Goal: Task Accomplishment & Management: Use online tool/utility

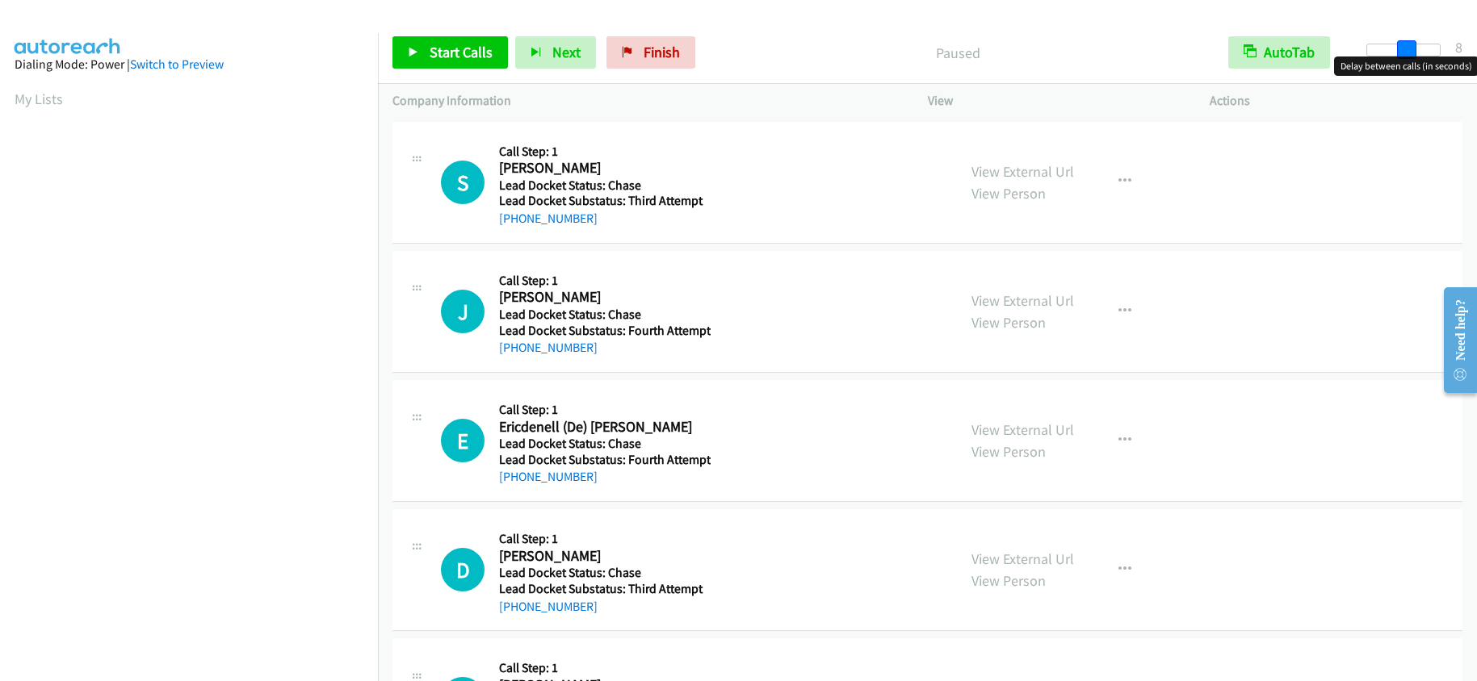
drag, startPoint x: 1368, startPoint y: 46, endPoint x: 1408, endPoint y: 39, distance: 41.0
click at [1408, 39] on div "Start Calls Pause Next Finish Paused AutoTab AutoTab 8" at bounding box center [927, 53] width 1099 height 62
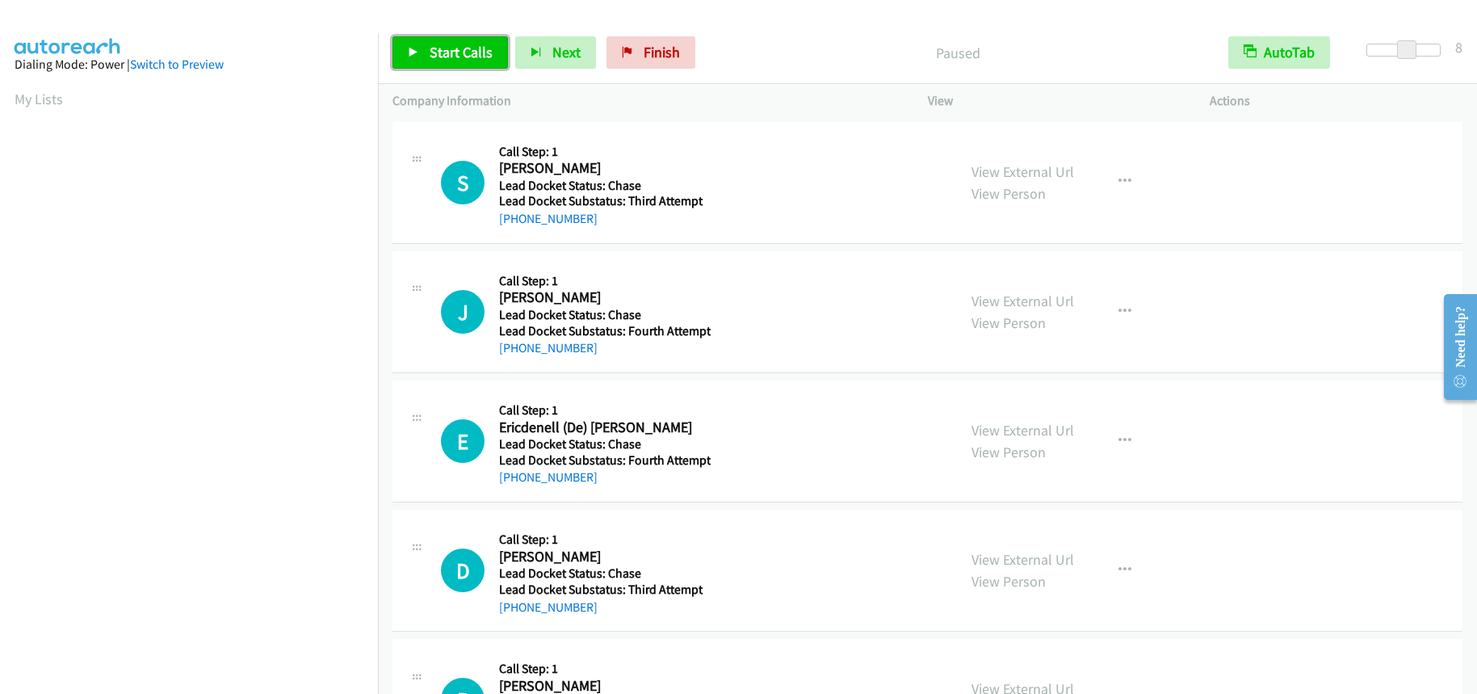
click at [430, 46] on span "Start Calls" at bounding box center [461, 52] width 63 height 19
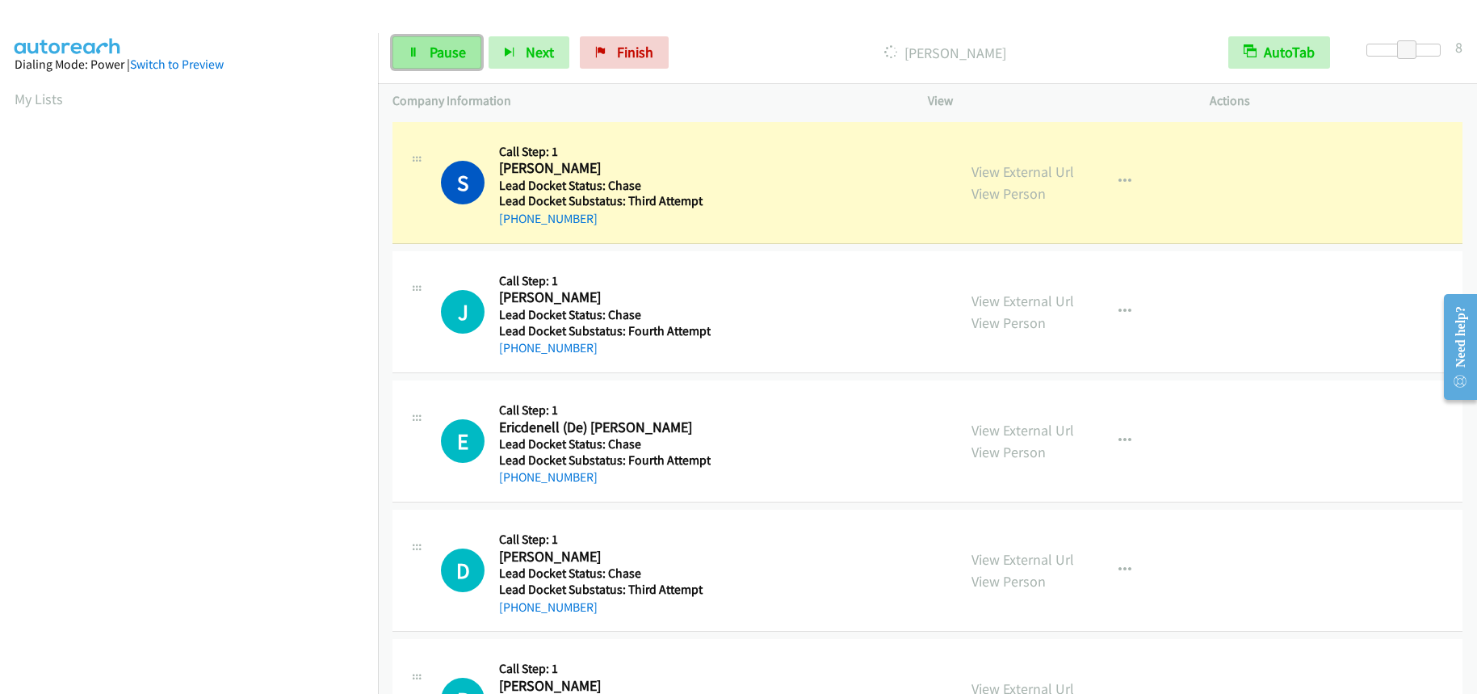
click at [452, 52] on span "Pause" at bounding box center [448, 52] width 36 height 19
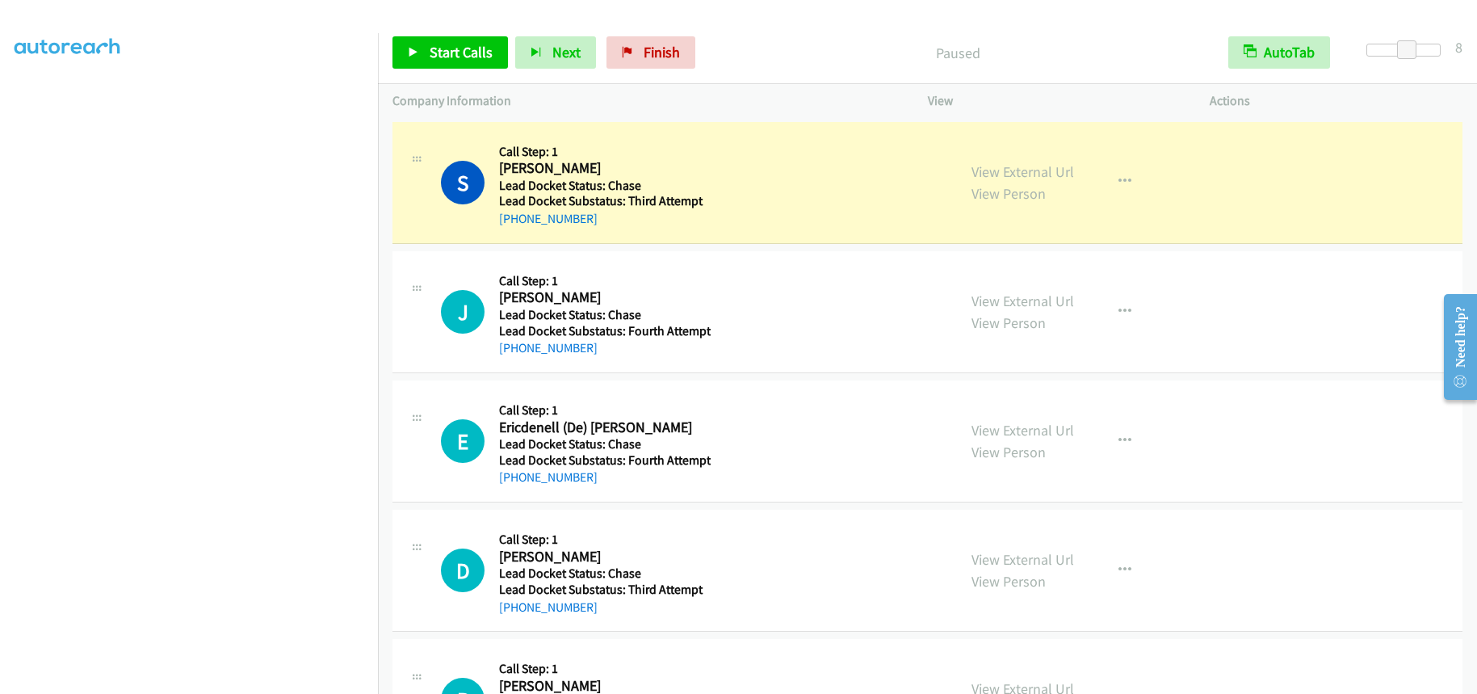
scroll to position [212, 0]
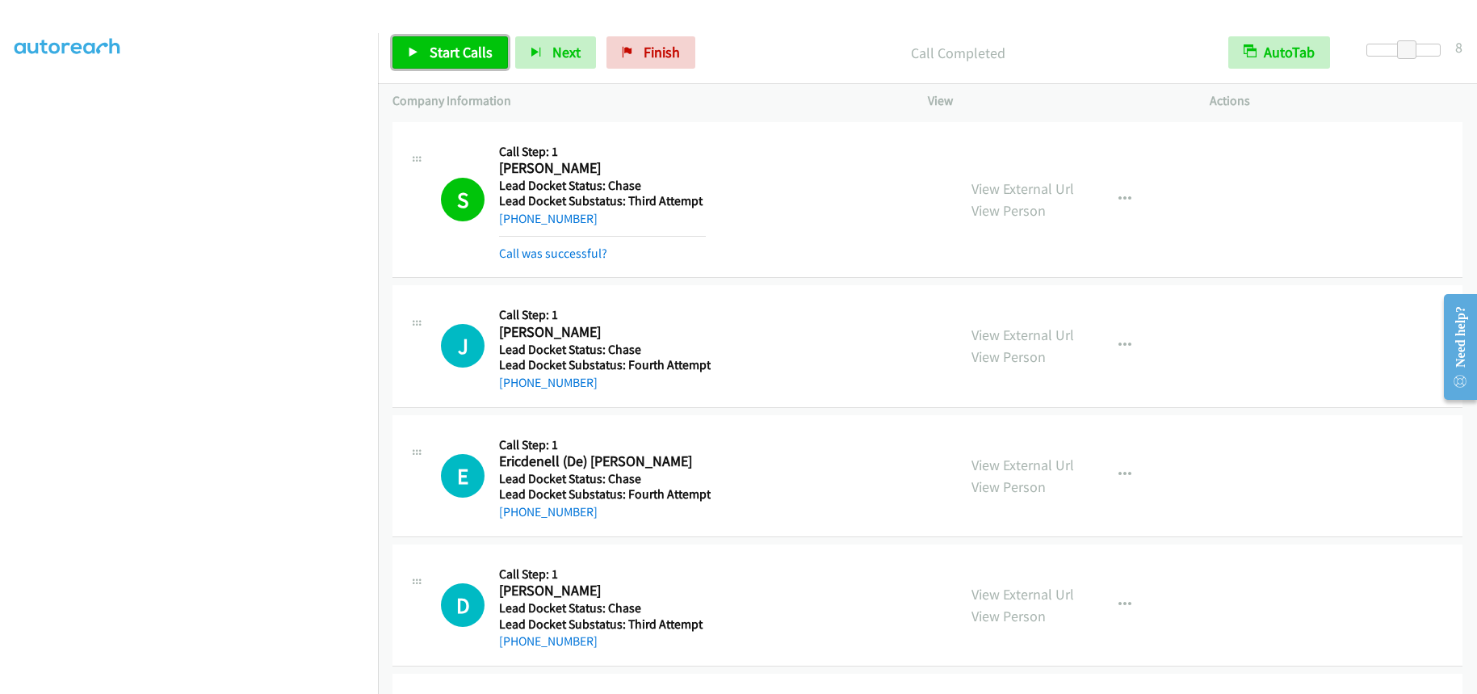
click at [456, 48] on span "Start Calls" at bounding box center [461, 52] width 63 height 19
click at [591, 46] on link "Finish" at bounding box center [624, 52] width 89 height 32
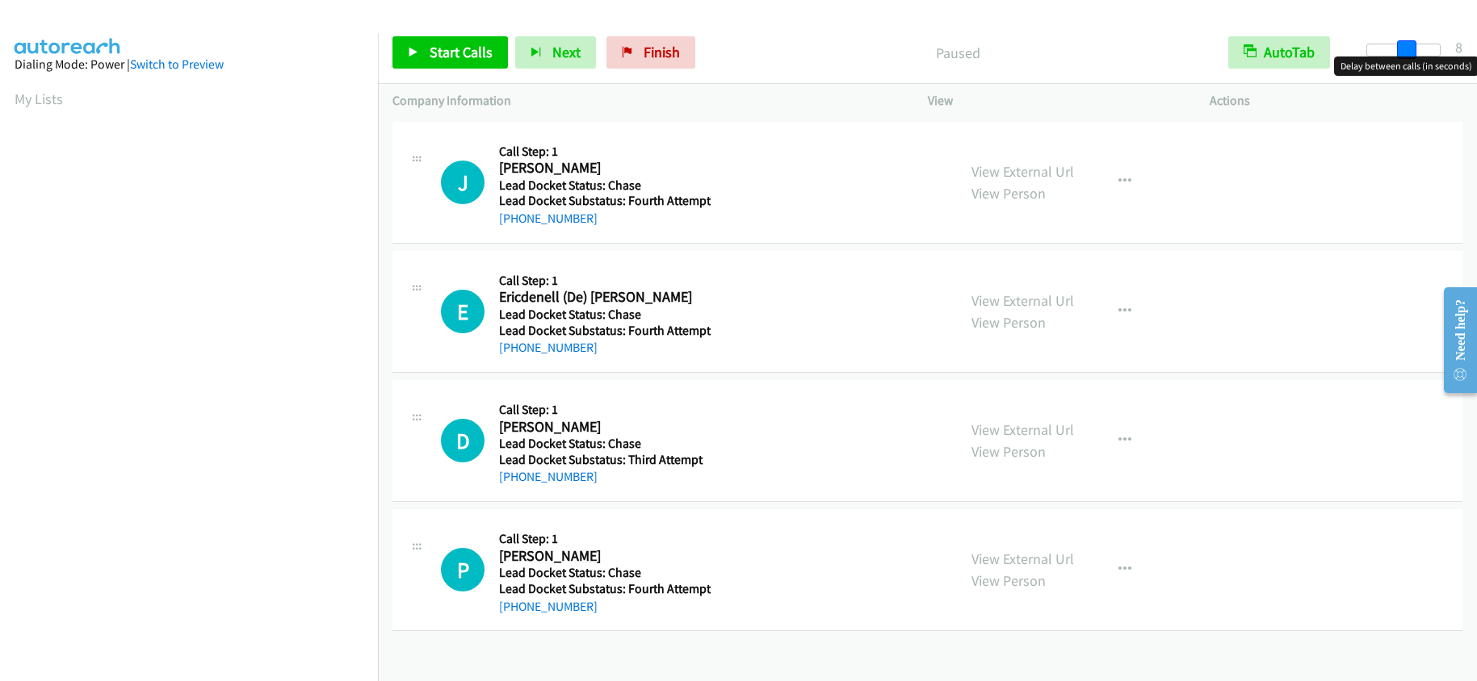
drag, startPoint x: 1366, startPoint y: 52, endPoint x: 1402, endPoint y: 46, distance: 36.8
click at [1402, 46] on span at bounding box center [1406, 49] width 19 height 19
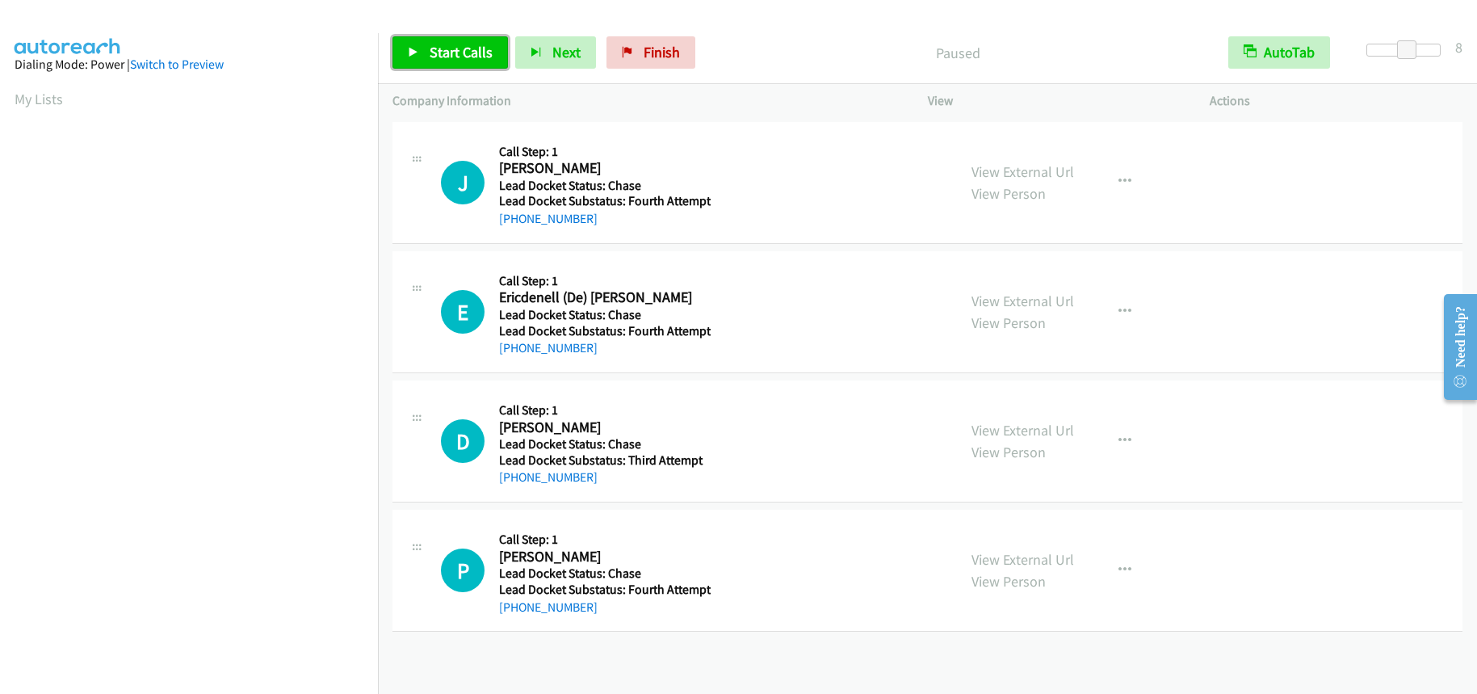
click at [468, 57] on span "Start Calls" at bounding box center [461, 52] width 63 height 19
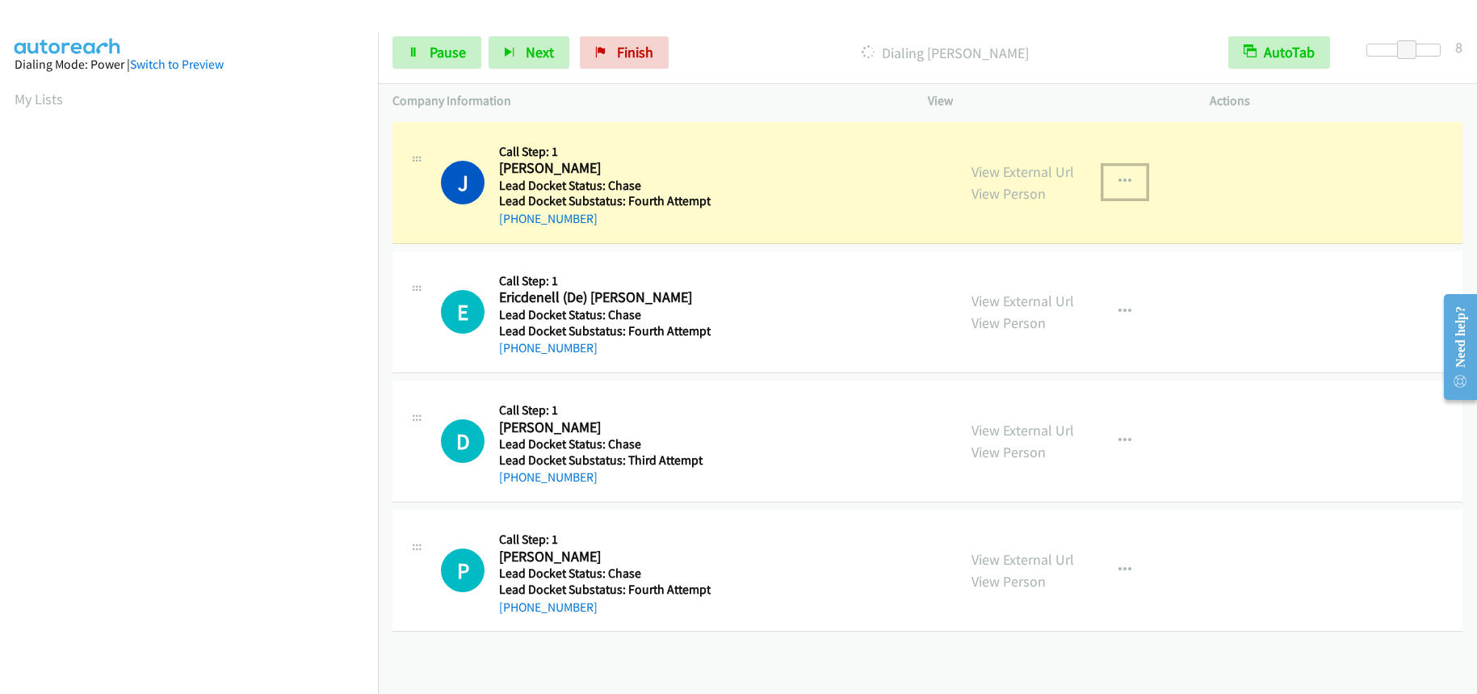
click at [1120, 178] on icon "button" at bounding box center [1124, 181] width 13 height 13
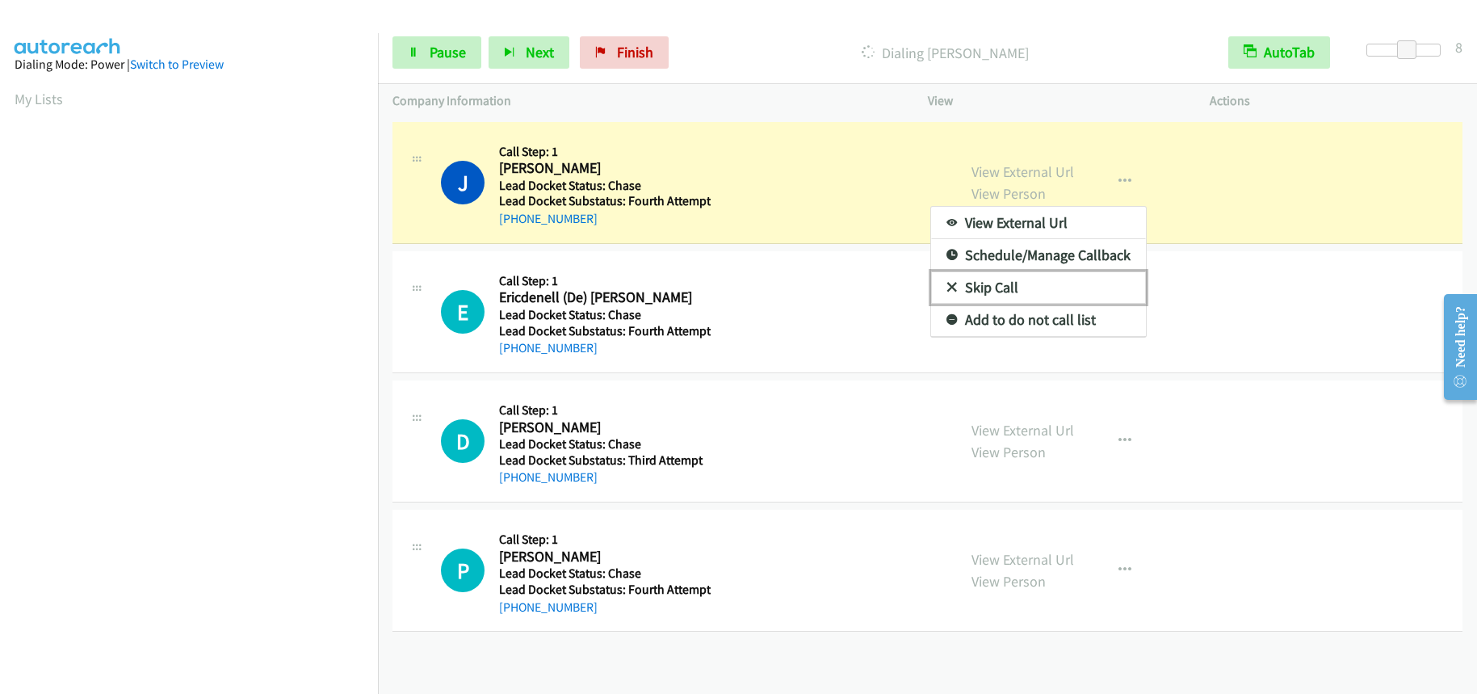
click at [1001, 284] on link "Skip Call" at bounding box center [1038, 287] width 215 height 32
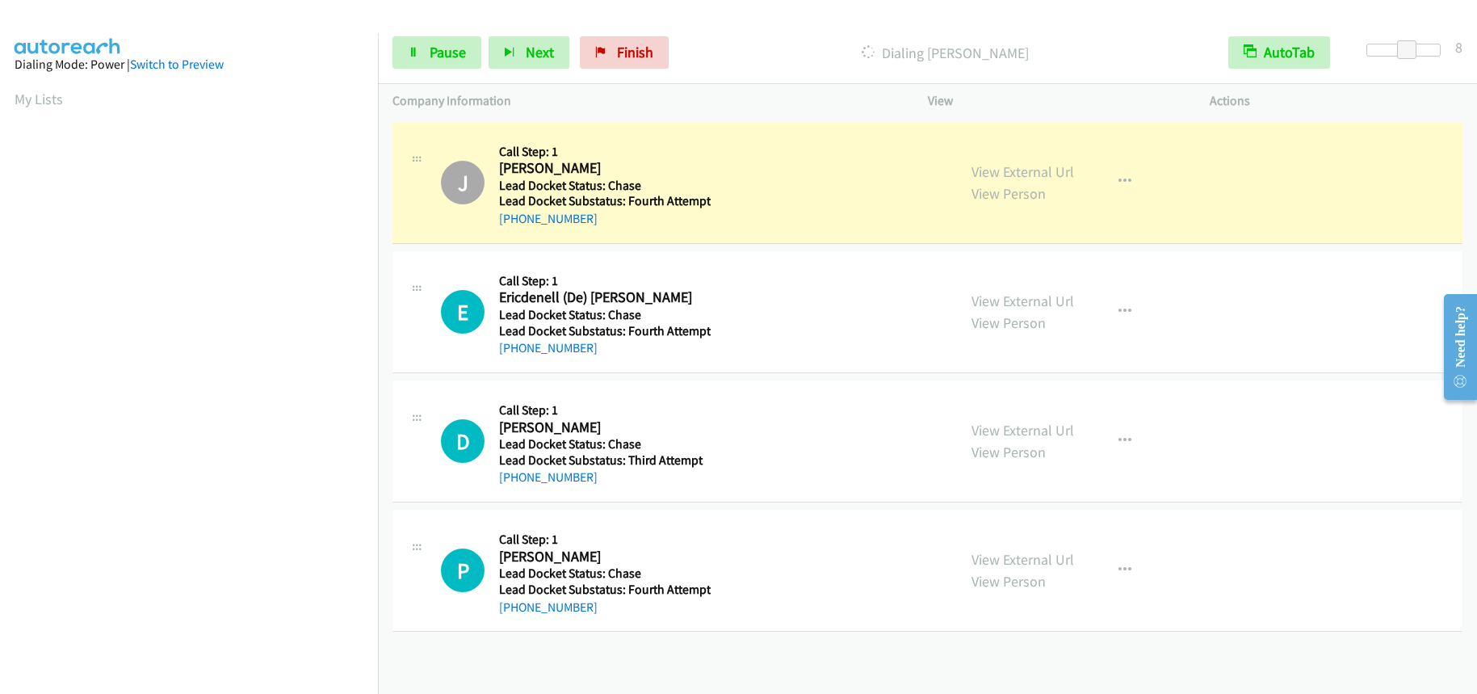
scroll to position [212, 0]
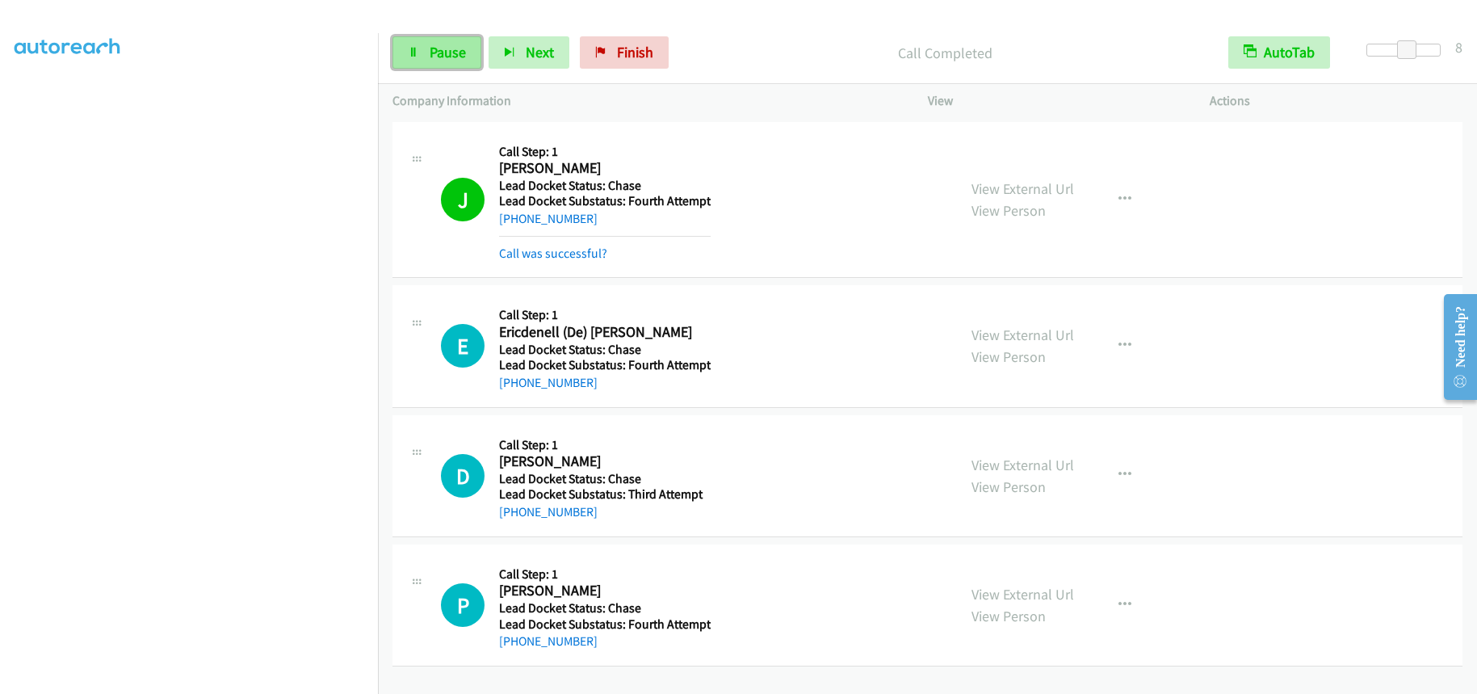
click at [424, 48] on link "Pause" at bounding box center [436, 52] width 89 height 32
click at [473, 52] on span "Start Calls" at bounding box center [461, 52] width 63 height 19
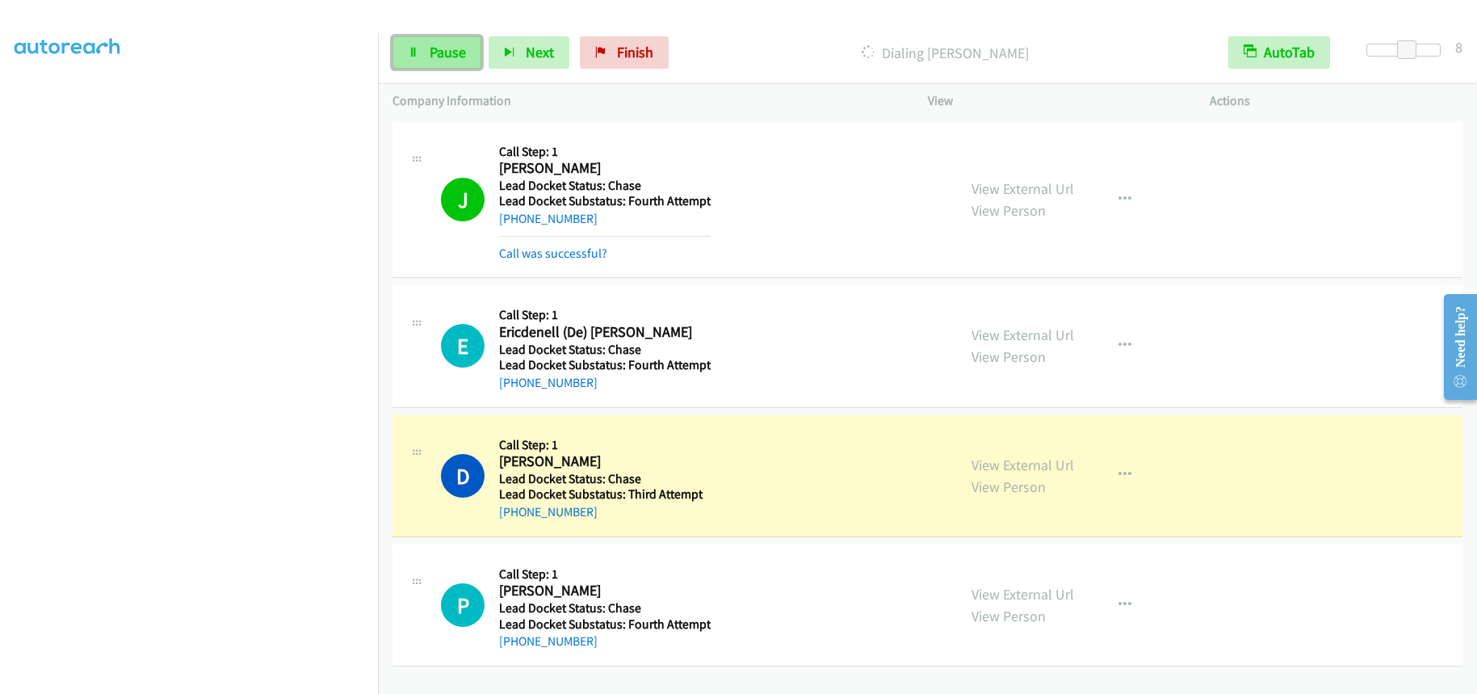
click at [451, 53] on span "Pause" at bounding box center [448, 52] width 36 height 19
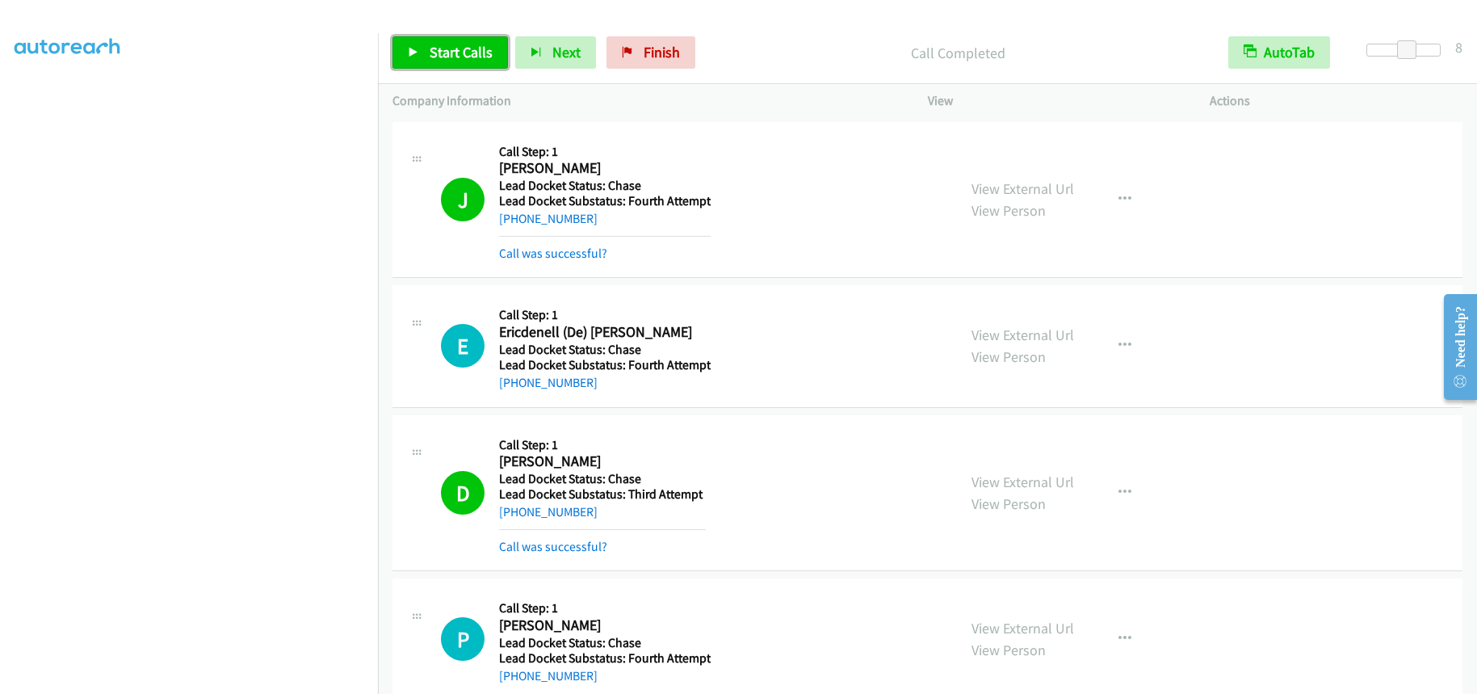
click at [481, 49] on span "Start Calls" at bounding box center [461, 52] width 63 height 19
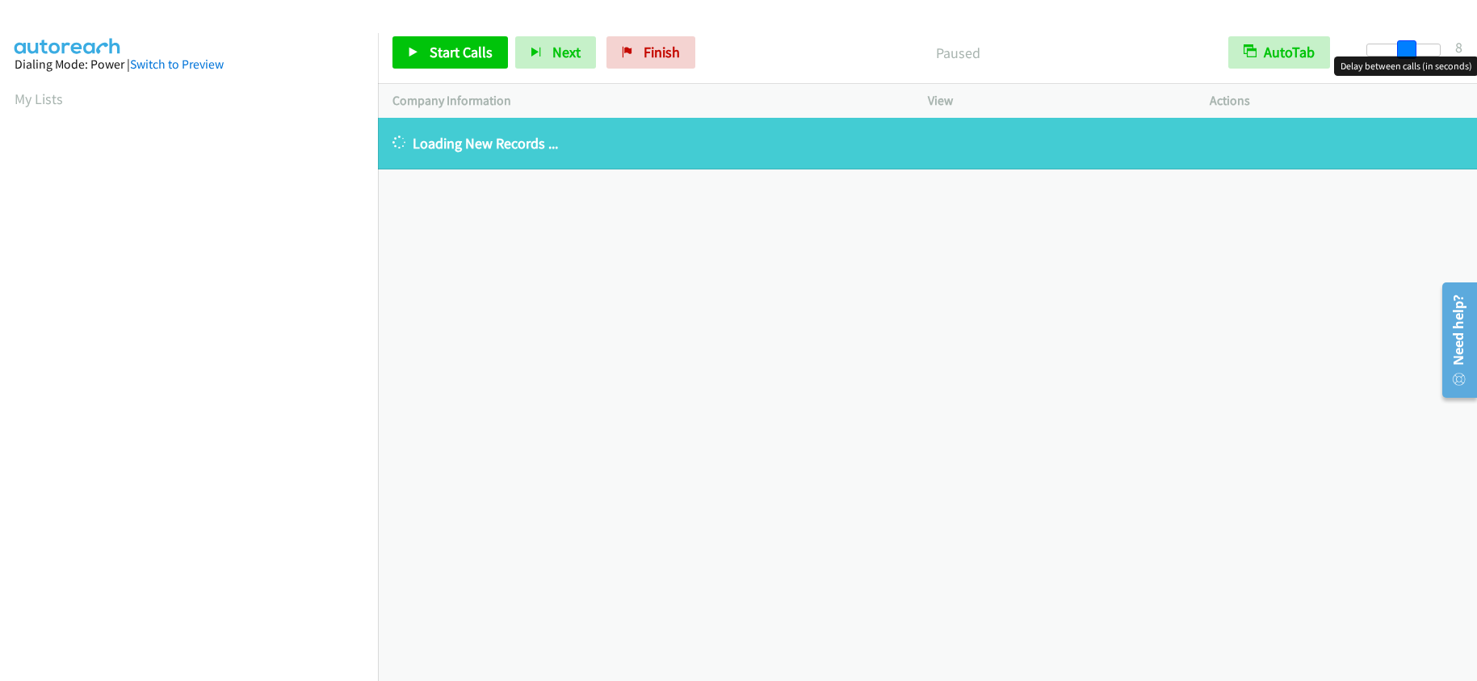
drag, startPoint x: 1375, startPoint y: 44, endPoint x: 1412, endPoint y: 43, distance: 37.2
click at [1412, 43] on span at bounding box center [1406, 49] width 19 height 19
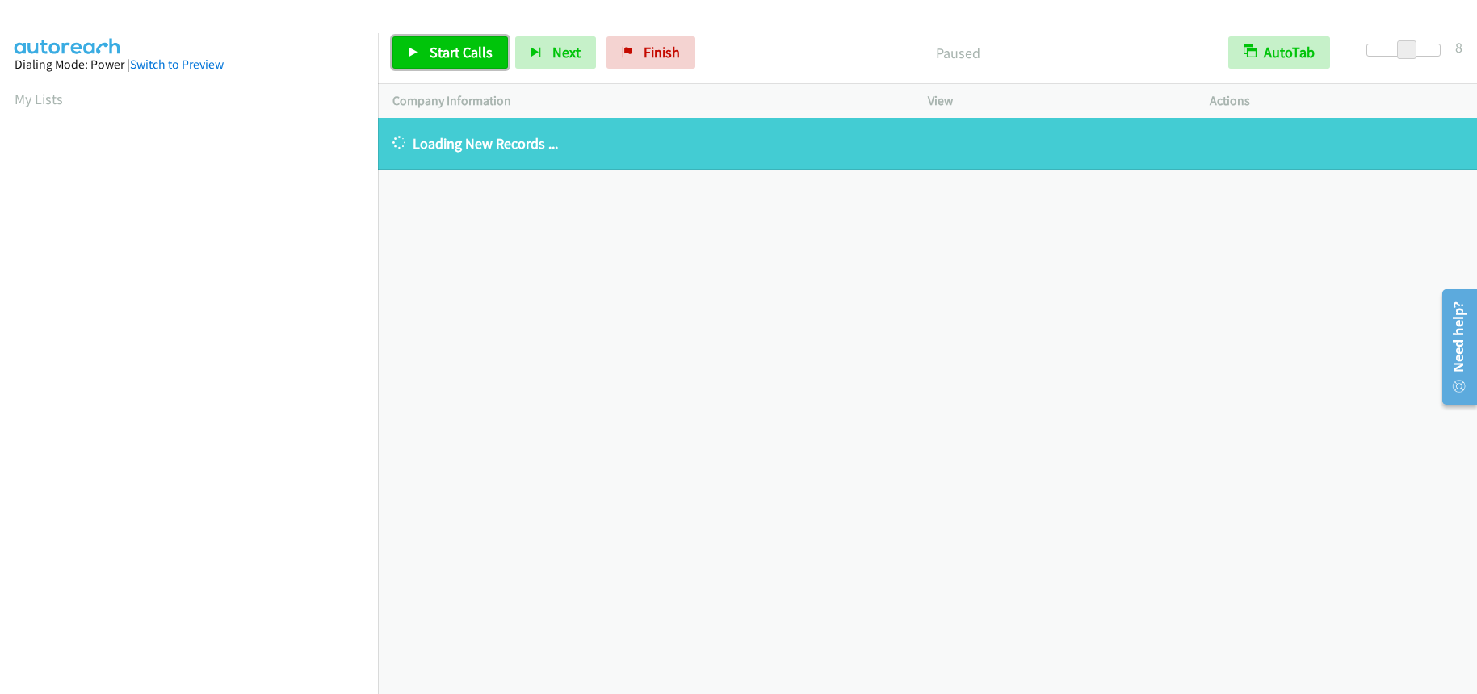
click at [432, 48] on span "Start Calls" at bounding box center [461, 52] width 63 height 19
click at [649, 58] on span "Finish" at bounding box center [635, 52] width 36 height 19
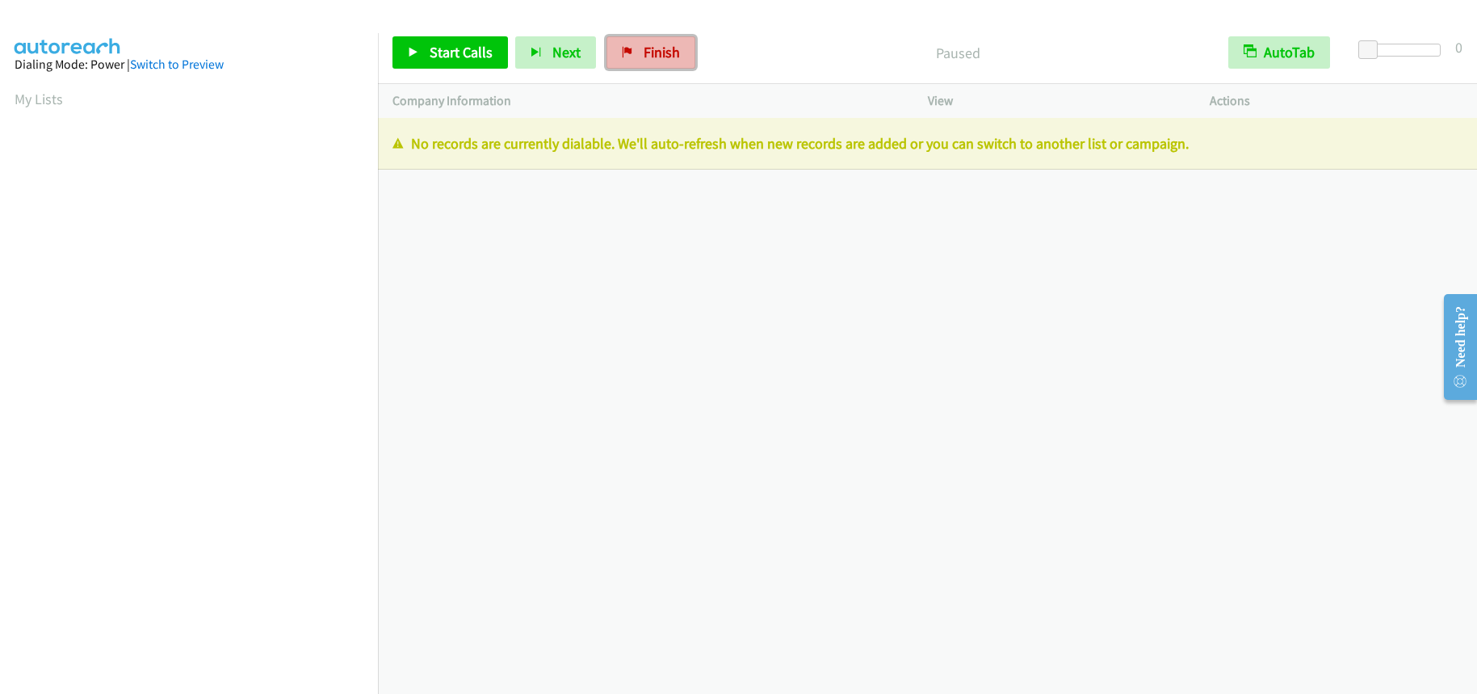
click at [649, 40] on link "Finish" at bounding box center [650, 52] width 89 height 32
drag, startPoint x: 649, startPoint y: 62, endPoint x: 817, endPoint y: 47, distance: 168.6
click at [650, 62] on link "Finish" at bounding box center [650, 52] width 89 height 32
click at [661, 52] on span "Finish" at bounding box center [661, 52] width 36 height 19
click at [643, 48] on span "Finish" at bounding box center [661, 52] width 36 height 19
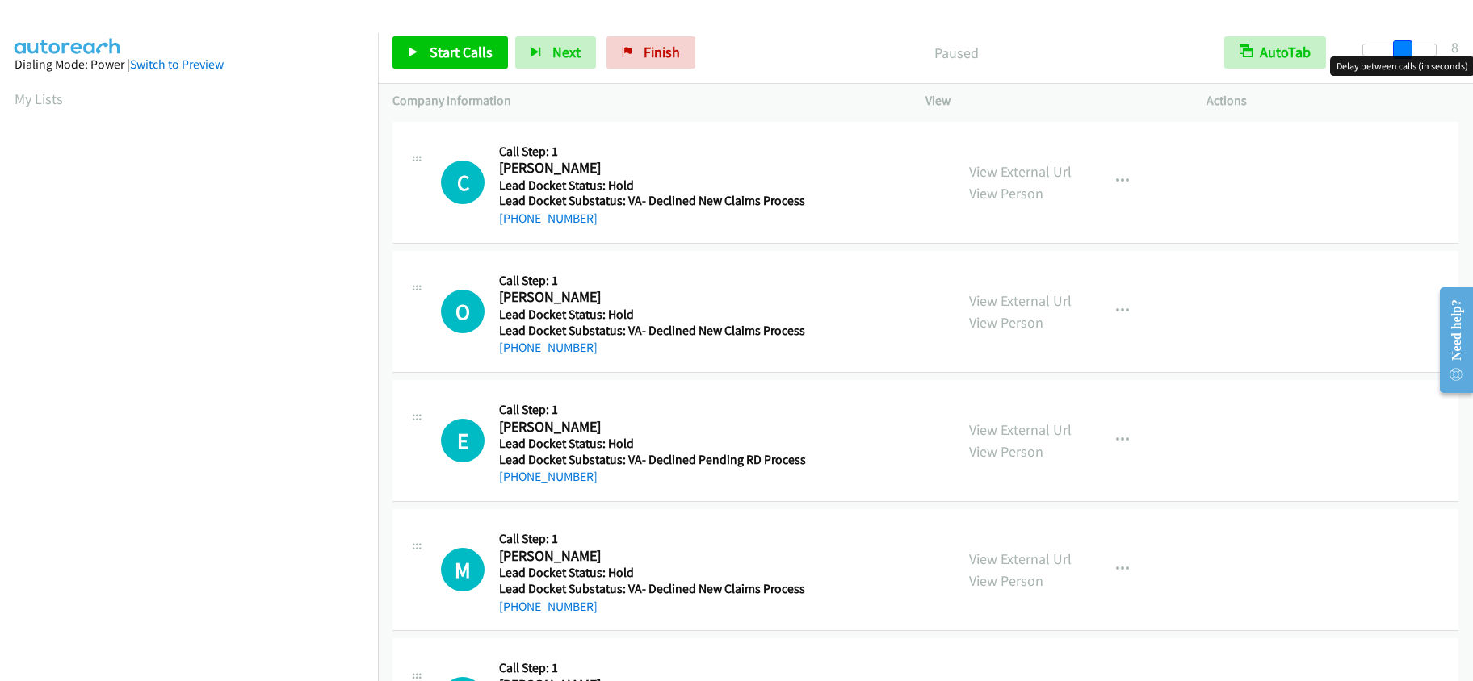
drag, startPoint x: 1361, startPoint y: 50, endPoint x: 1396, endPoint y: 52, distance: 34.8
click at [1396, 52] on span at bounding box center [1402, 49] width 19 height 19
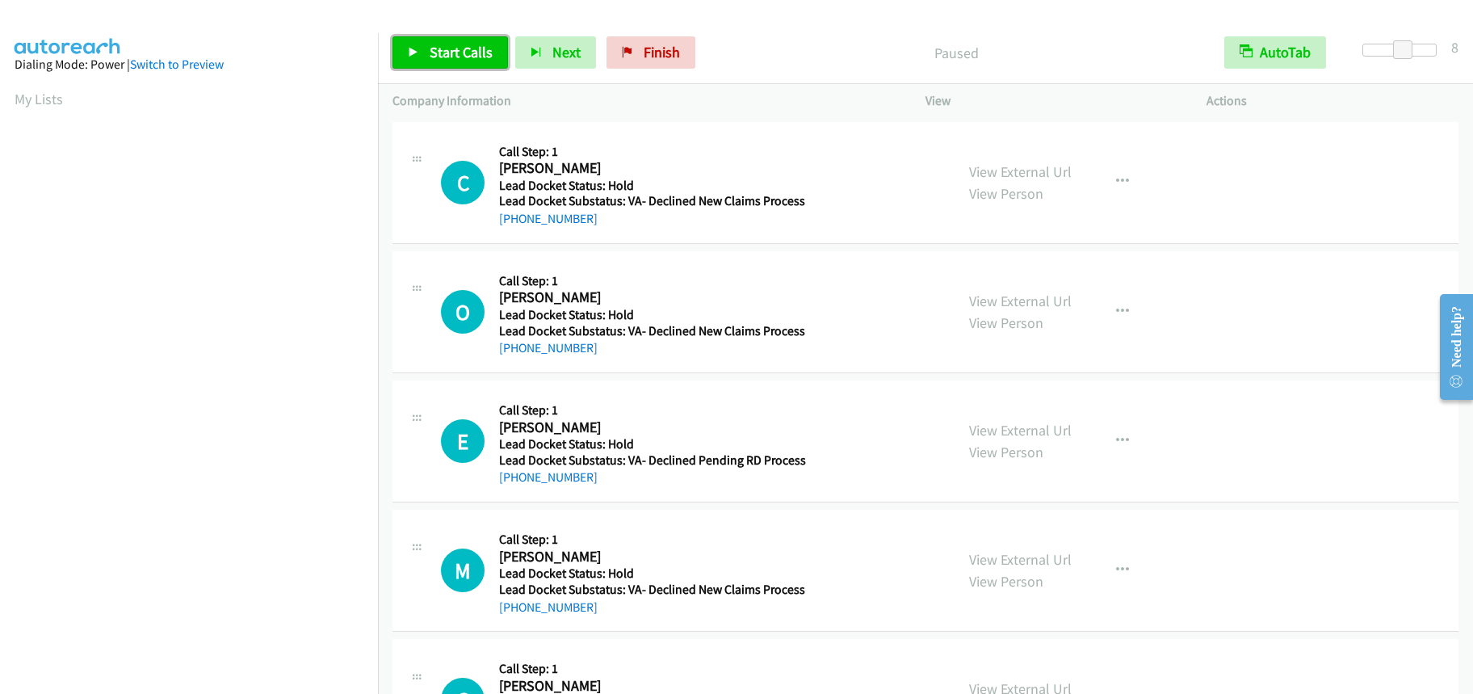
click at [444, 52] on span "Start Calls" at bounding box center [461, 52] width 63 height 19
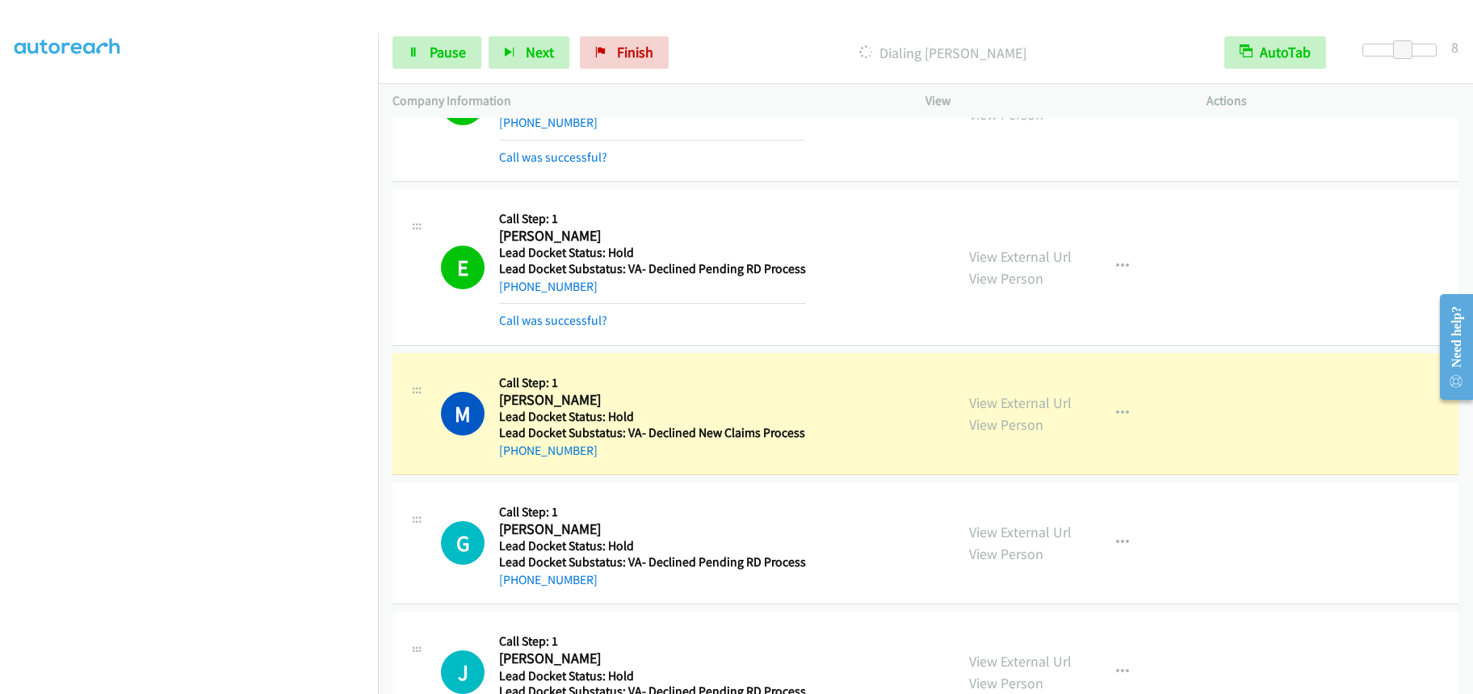
scroll to position [404, 0]
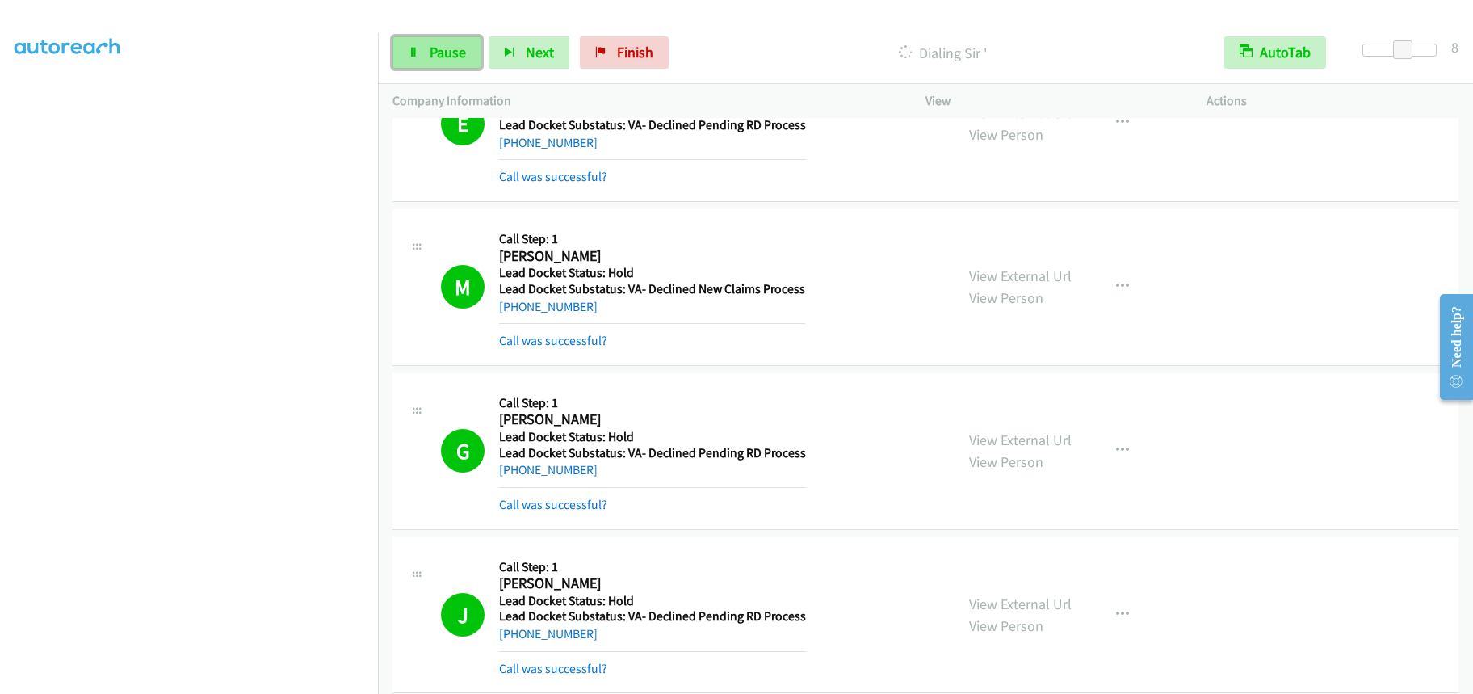
click at [431, 52] on span "Pause" at bounding box center [448, 52] width 36 height 19
click at [457, 56] on span "Start Calls" at bounding box center [461, 52] width 63 height 19
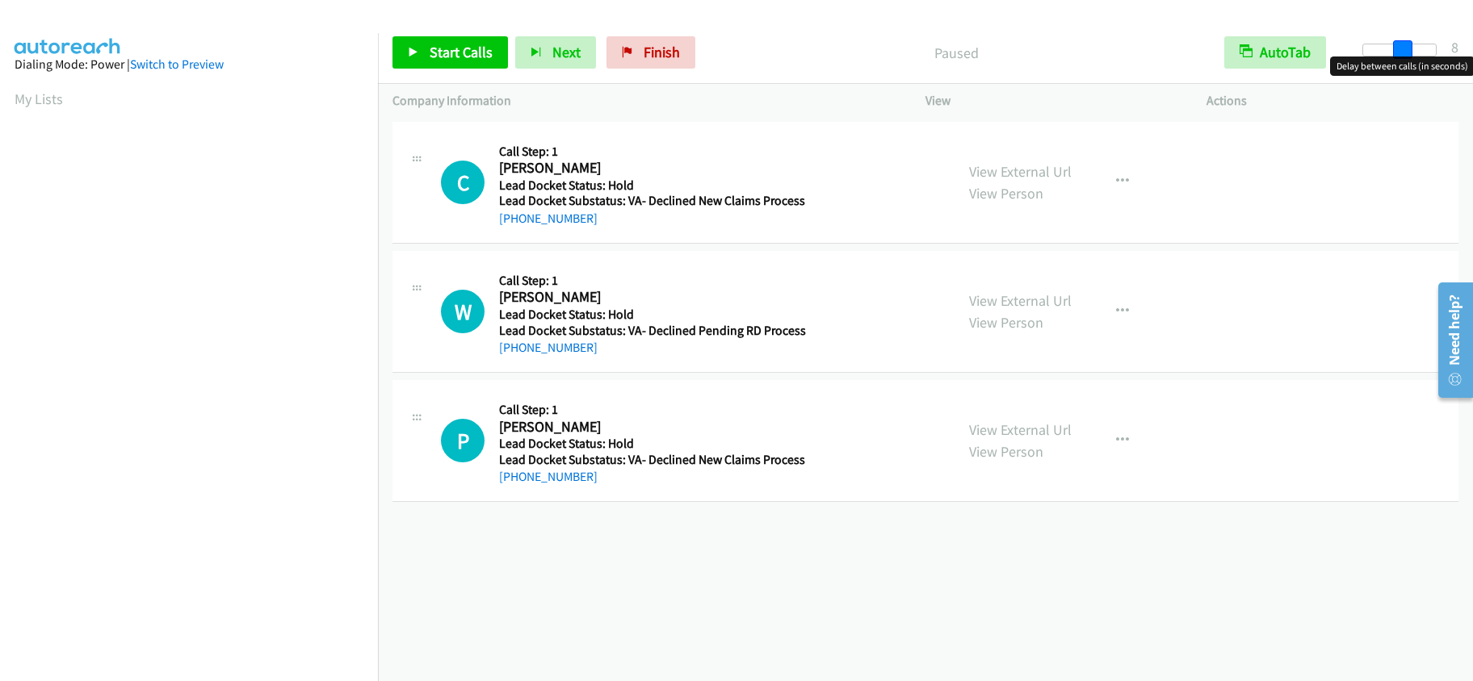
drag, startPoint x: 1369, startPoint y: 50, endPoint x: 1410, endPoint y: 45, distance: 40.7
click at [1410, 45] on span at bounding box center [1402, 49] width 19 height 19
click at [480, 56] on span "Start Calls" at bounding box center [461, 52] width 63 height 19
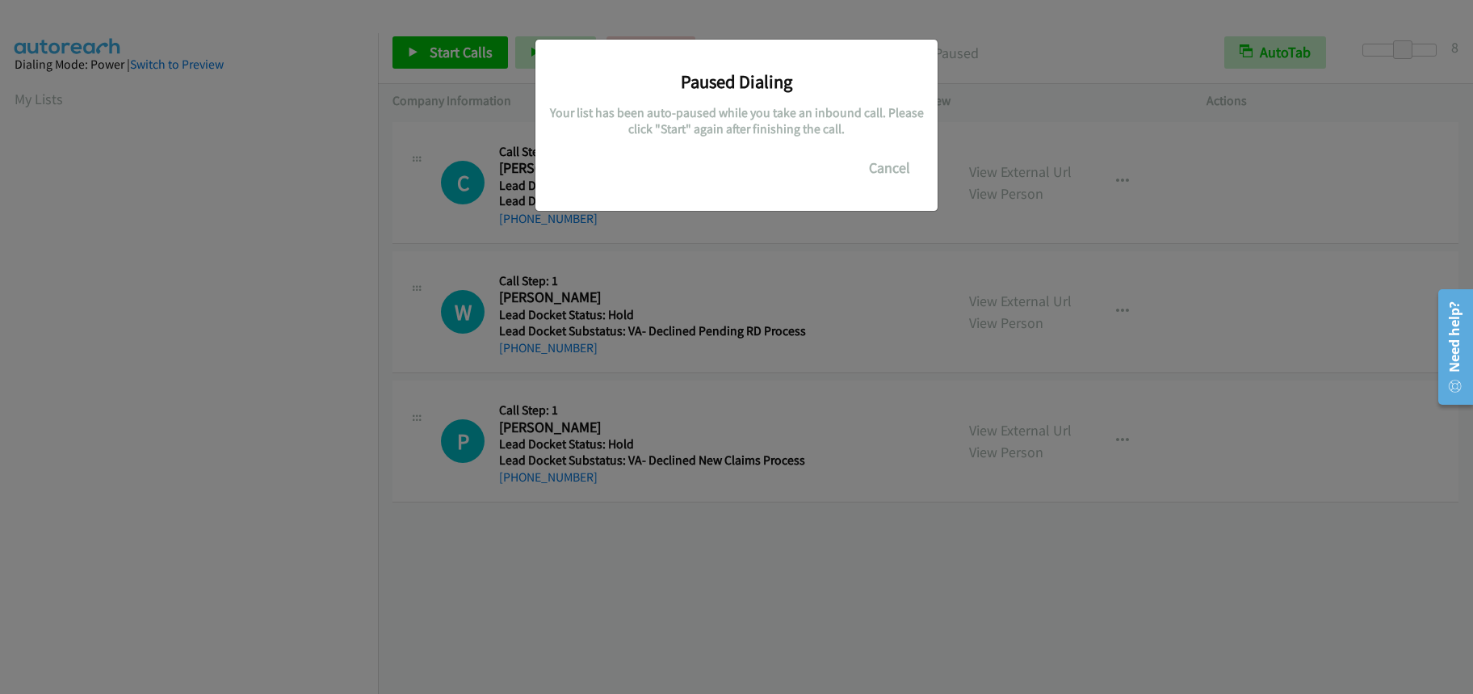
scroll to position [212, 0]
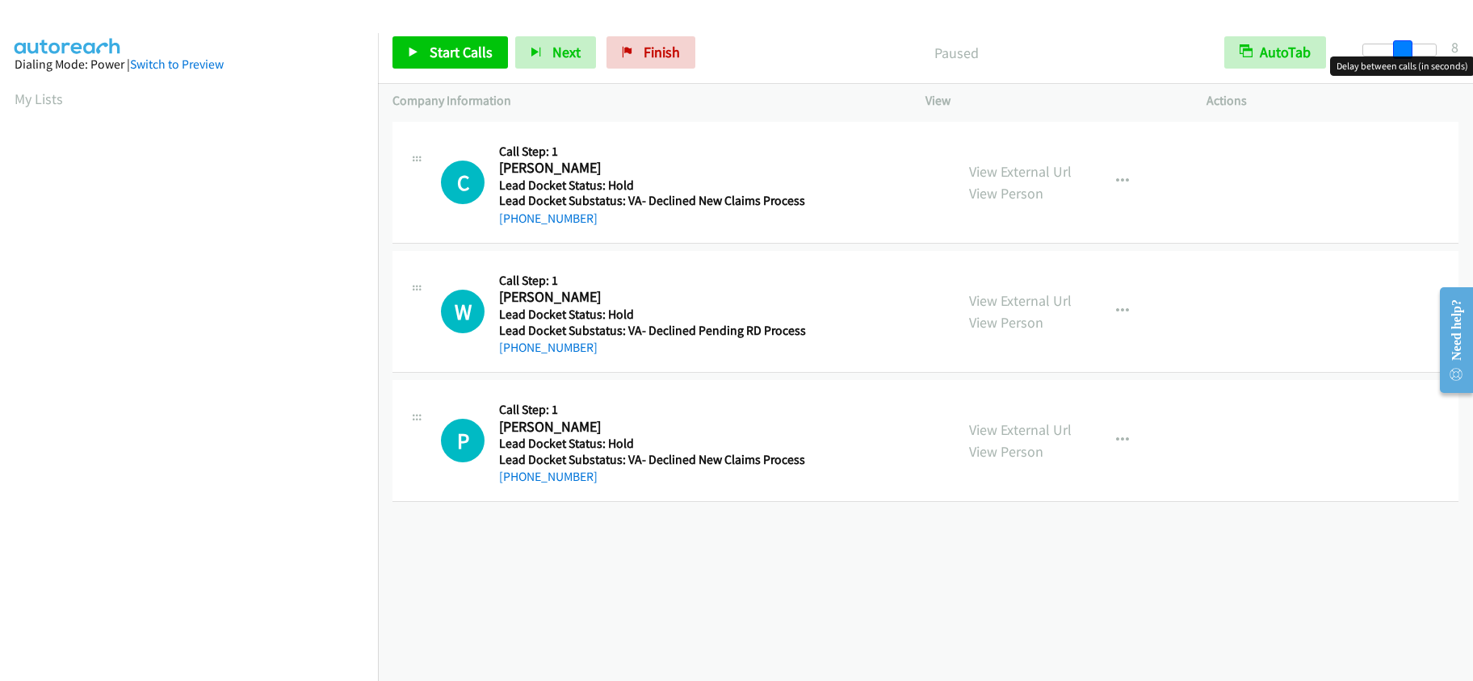
drag, startPoint x: 1364, startPoint y: 50, endPoint x: 1400, endPoint y: 46, distance: 36.6
click at [1400, 46] on span at bounding box center [1402, 49] width 19 height 19
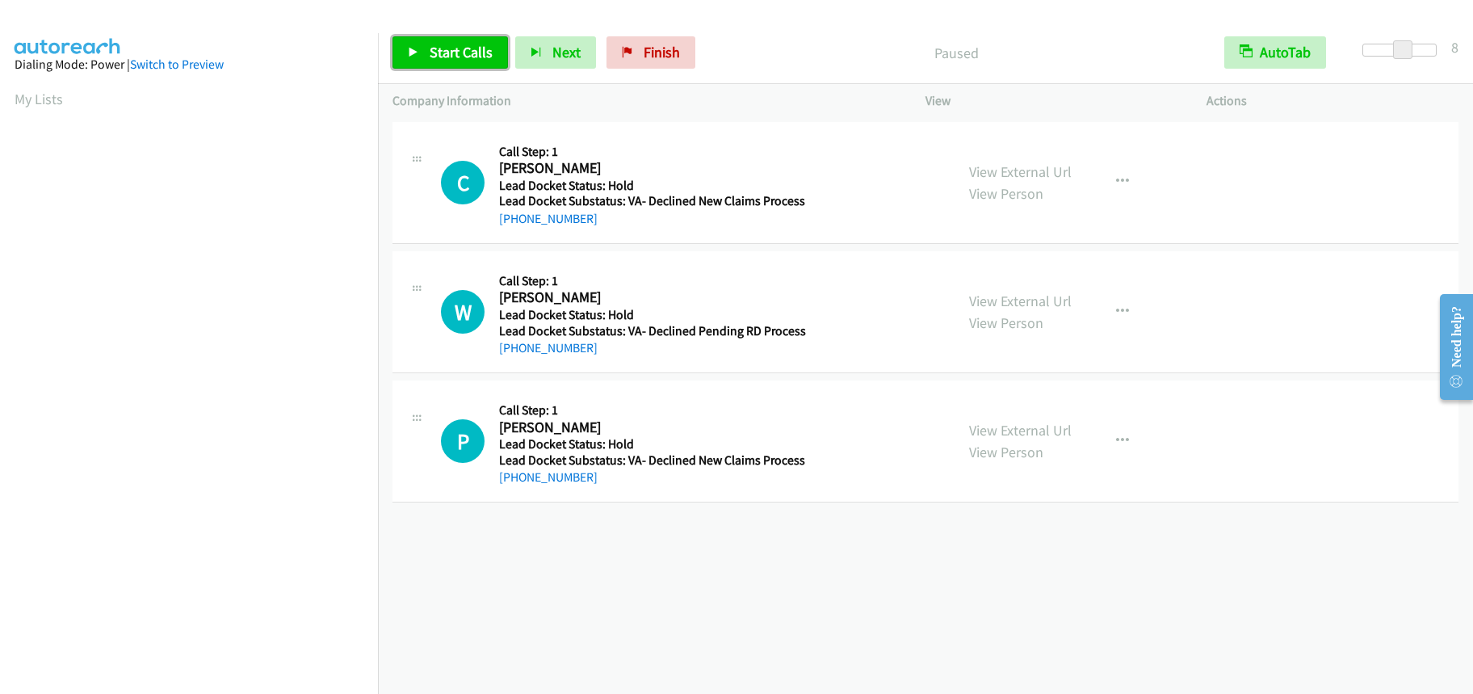
click at [469, 46] on span "Start Calls" at bounding box center [461, 52] width 63 height 19
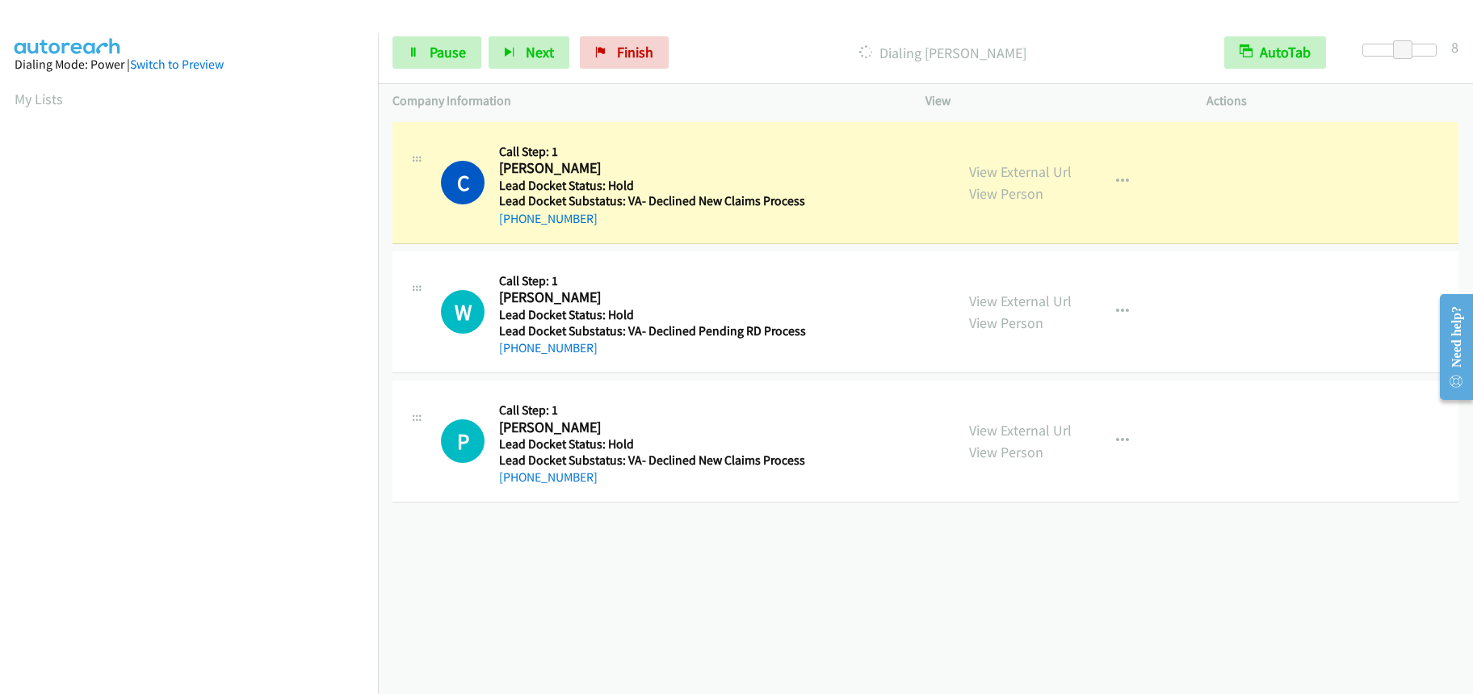
scroll to position [212, 0]
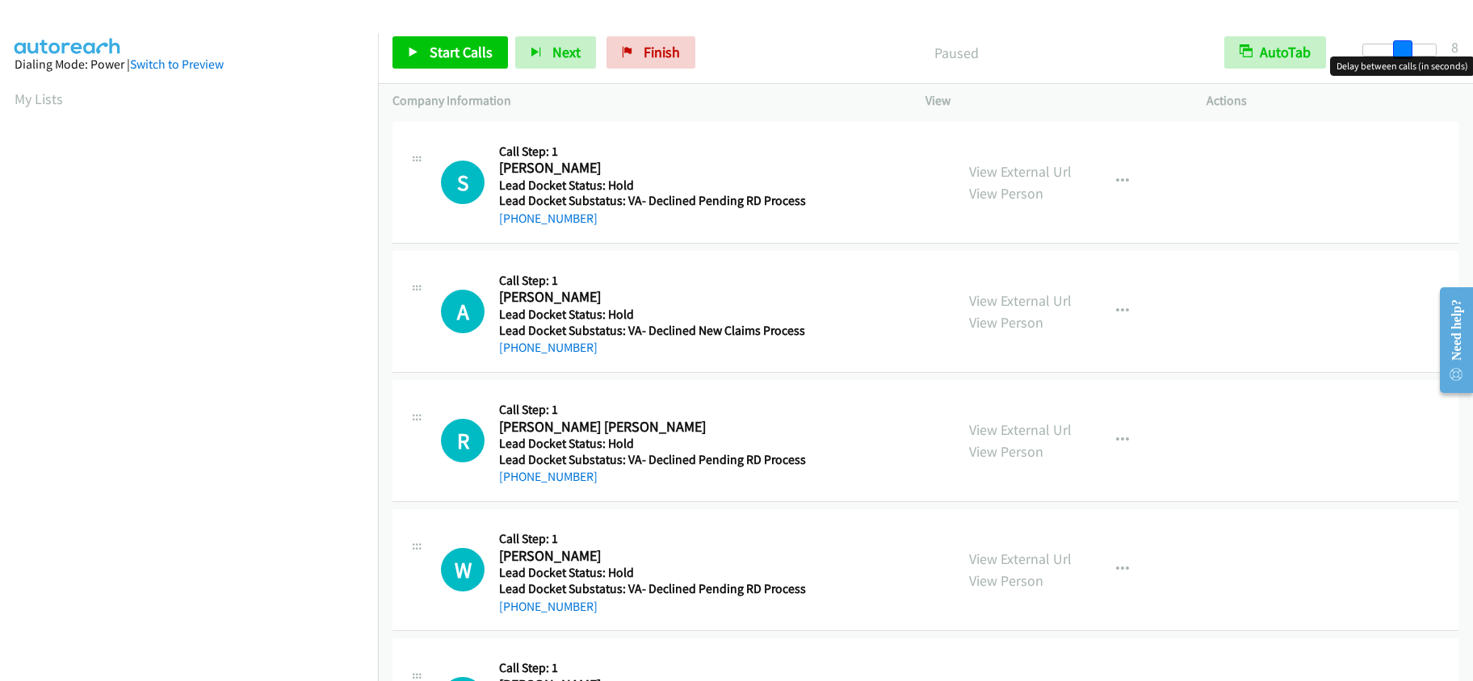
drag, startPoint x: 1363, startPoint y: 50, endPoint x: 1404, endPoint y: 40, distance: 42.5
click at [1404, 40] on span at bounding box center [1402, 49] width 19 height 19
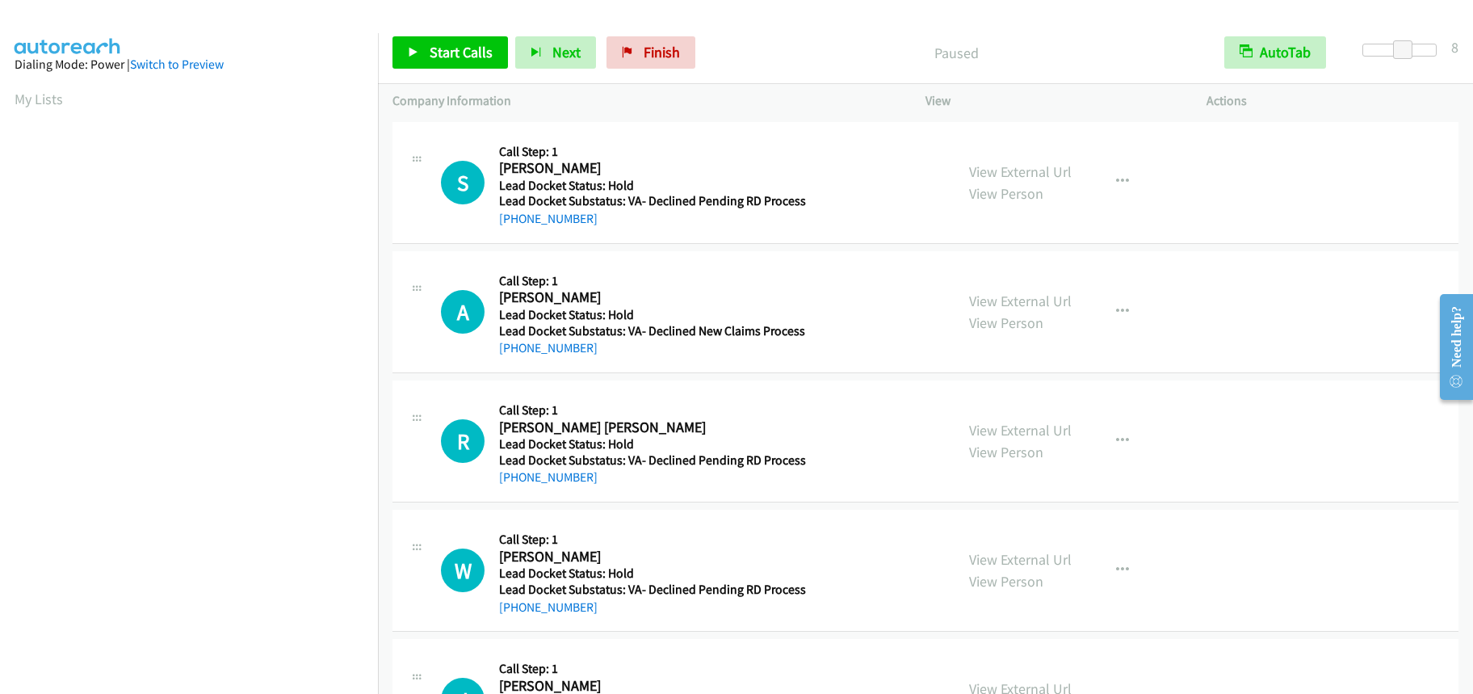
click at [783, 137] on div "Callback Scheduled Call Step: 1 Sherwood Parker America/Phoenix Lead Docket Sta…" at bounding box center [652, 182] width 307 height 92
click at [446, 52] on span "Start Calls" at bounding box center [461, 52] width 63 height 19
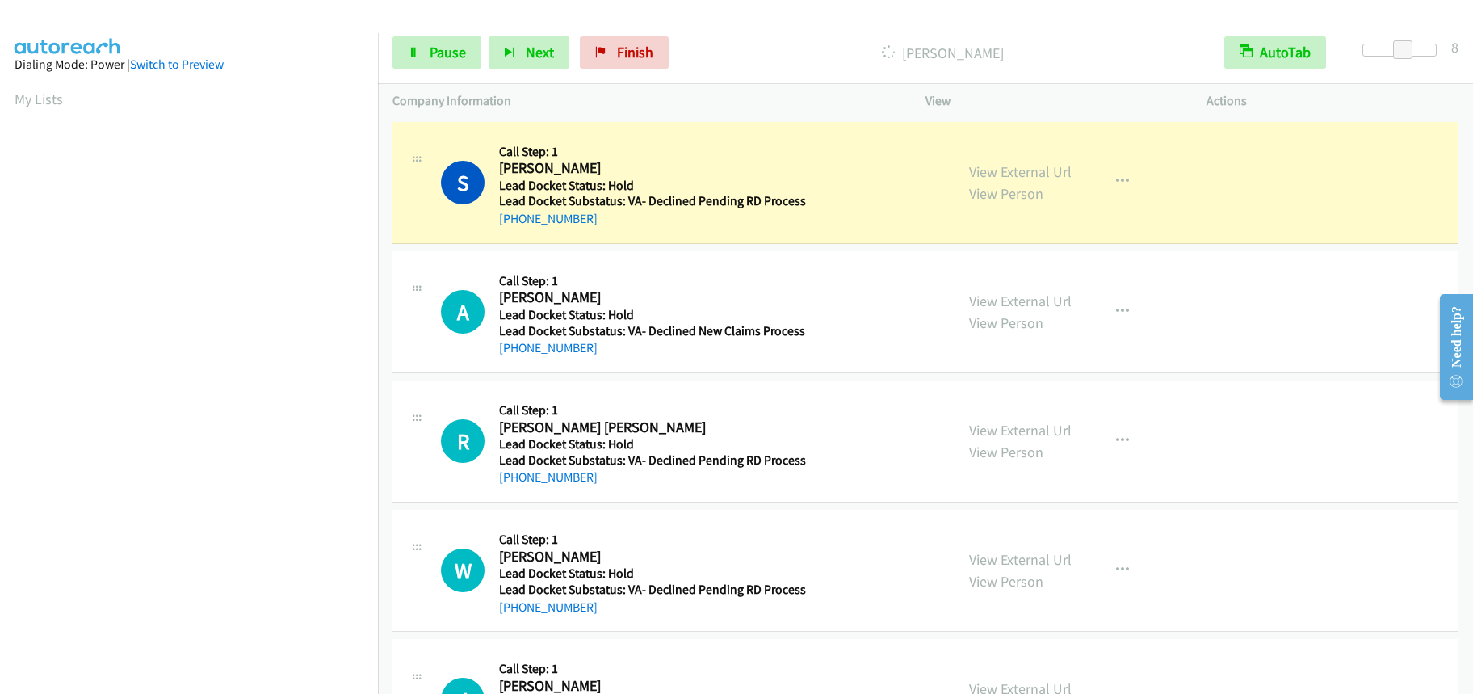
scroll to position [212, 0]
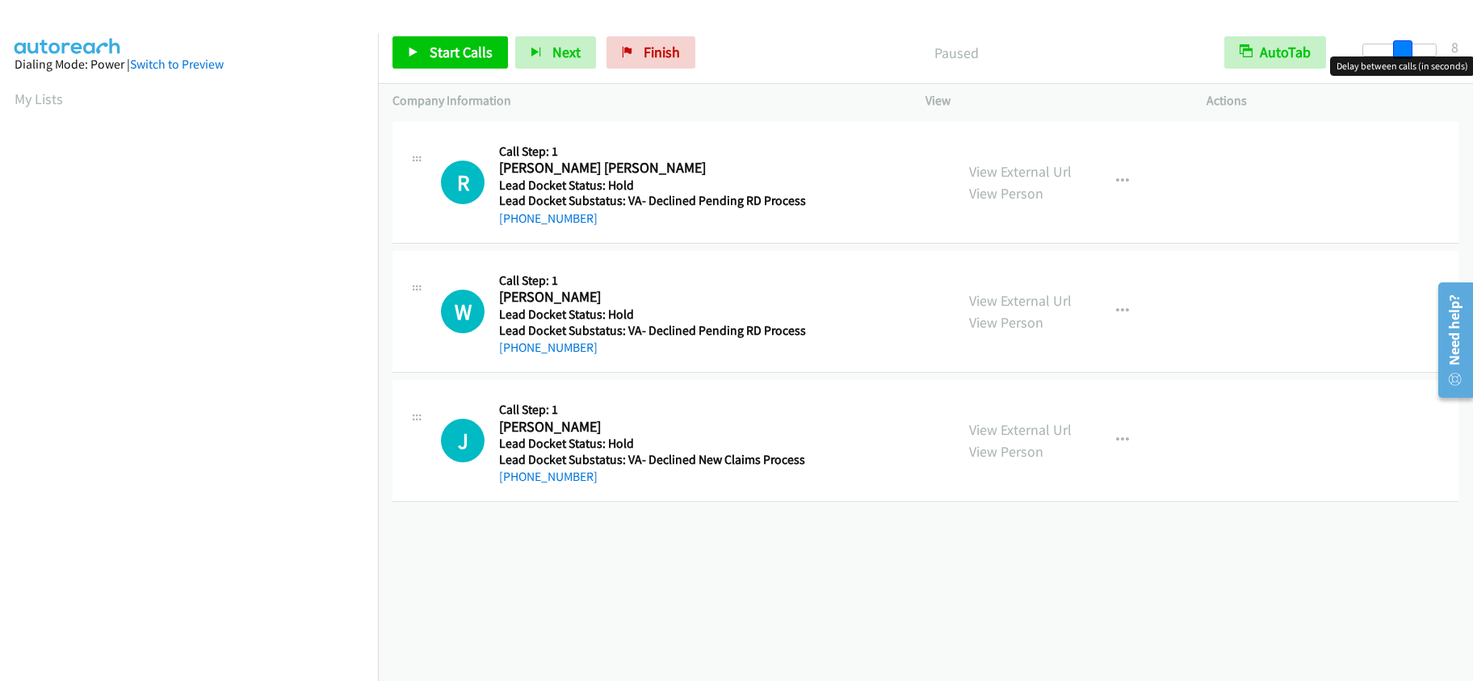
drag, startPoint x: 1367, startPoint y: 49, endPoint x: 1406, endPoint y: 41, distance: 39.6
click at [1406, 41] on span at bounding box center [1402, 49] width 19 height 19
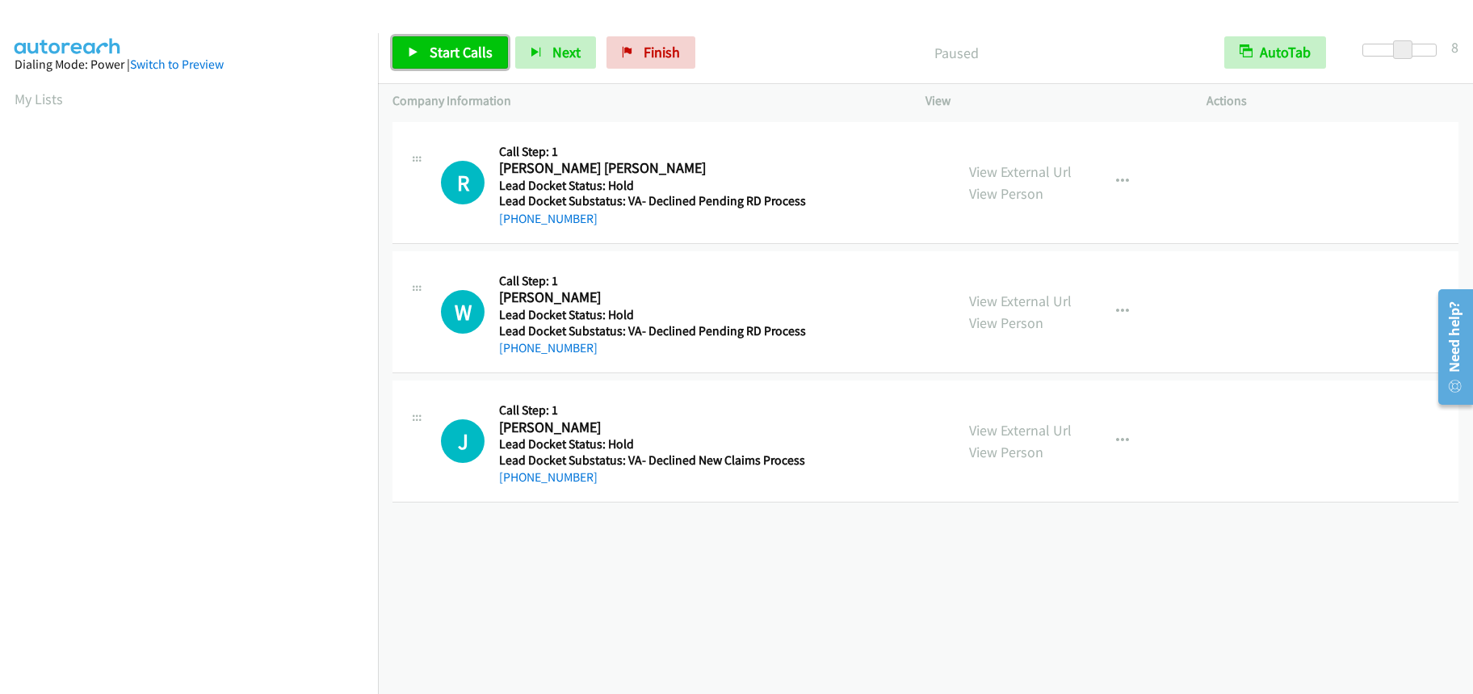
click at [437, 50] on span "Start Calls" at bounding box center [461, 52] width 63 height 19
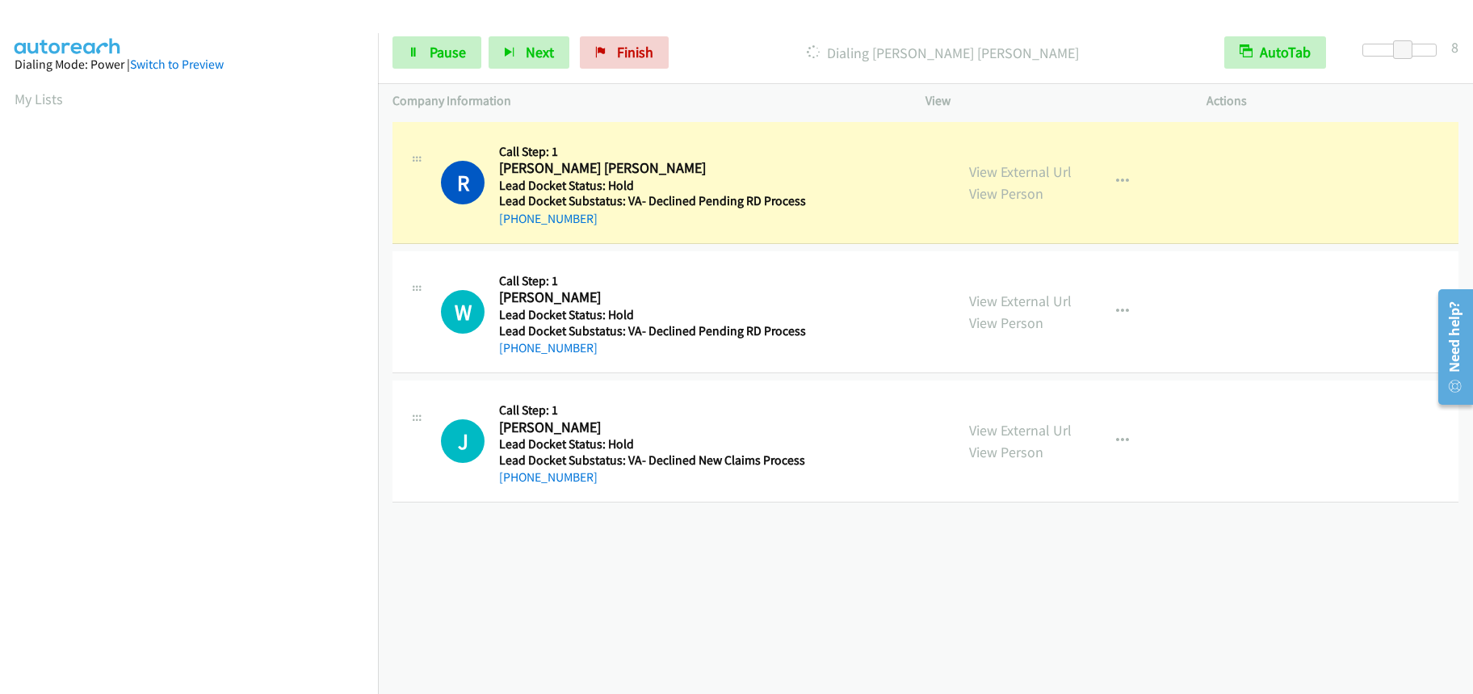
scroll to position [212, 0]
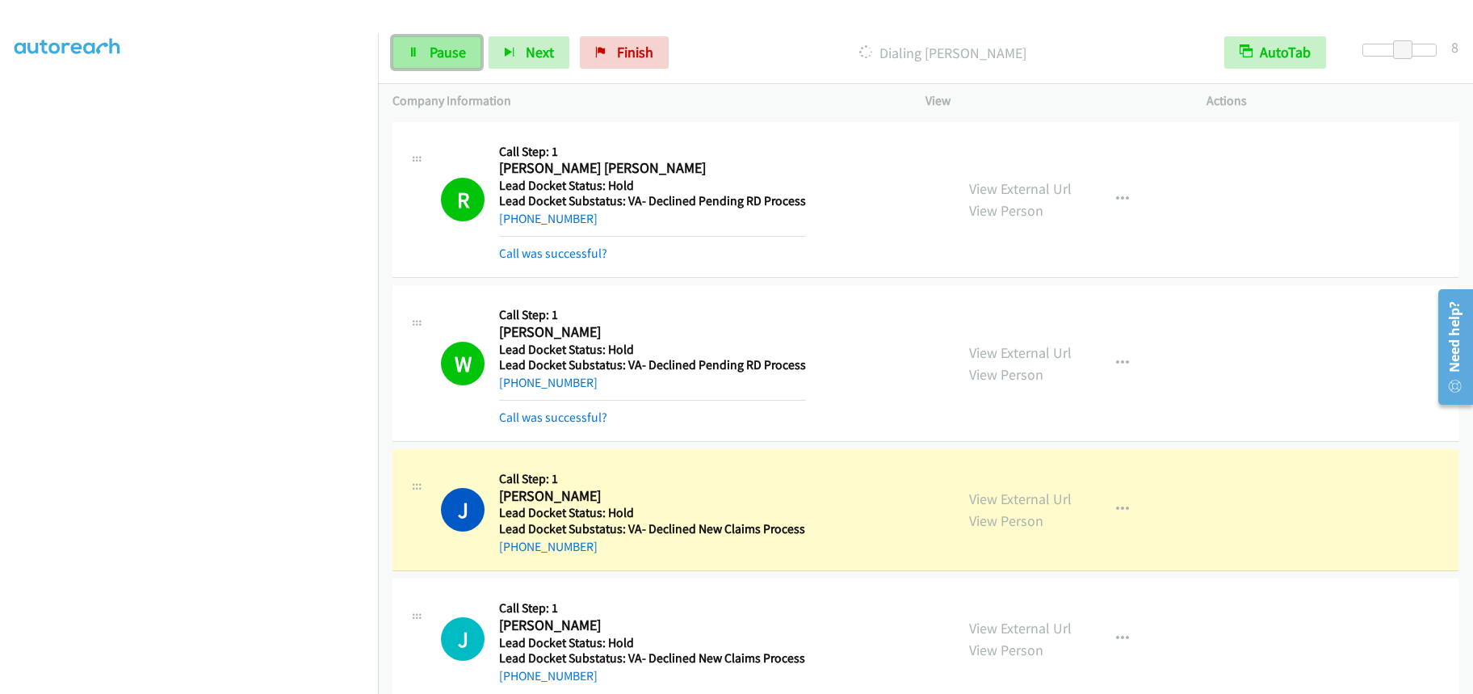
click at [455, 57] on span "Pause" at bounding box center [448, 52] width 36 height 19
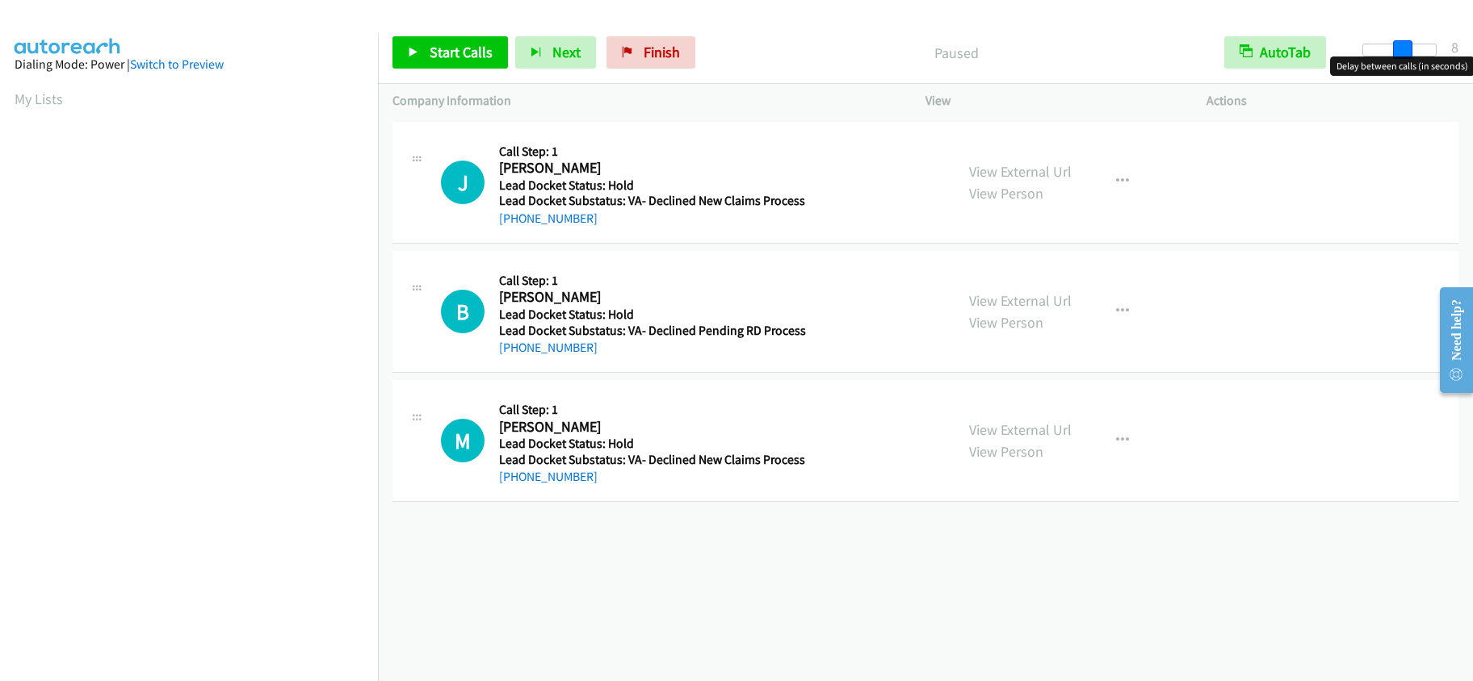
drag, startPoint x: 1364, startPoint y: 47, endPoint x: 1404, endPoint y: 44, distance: 39.7
click at [1404, 44] on span at bounding box center [1402, 49] width 19 height 19
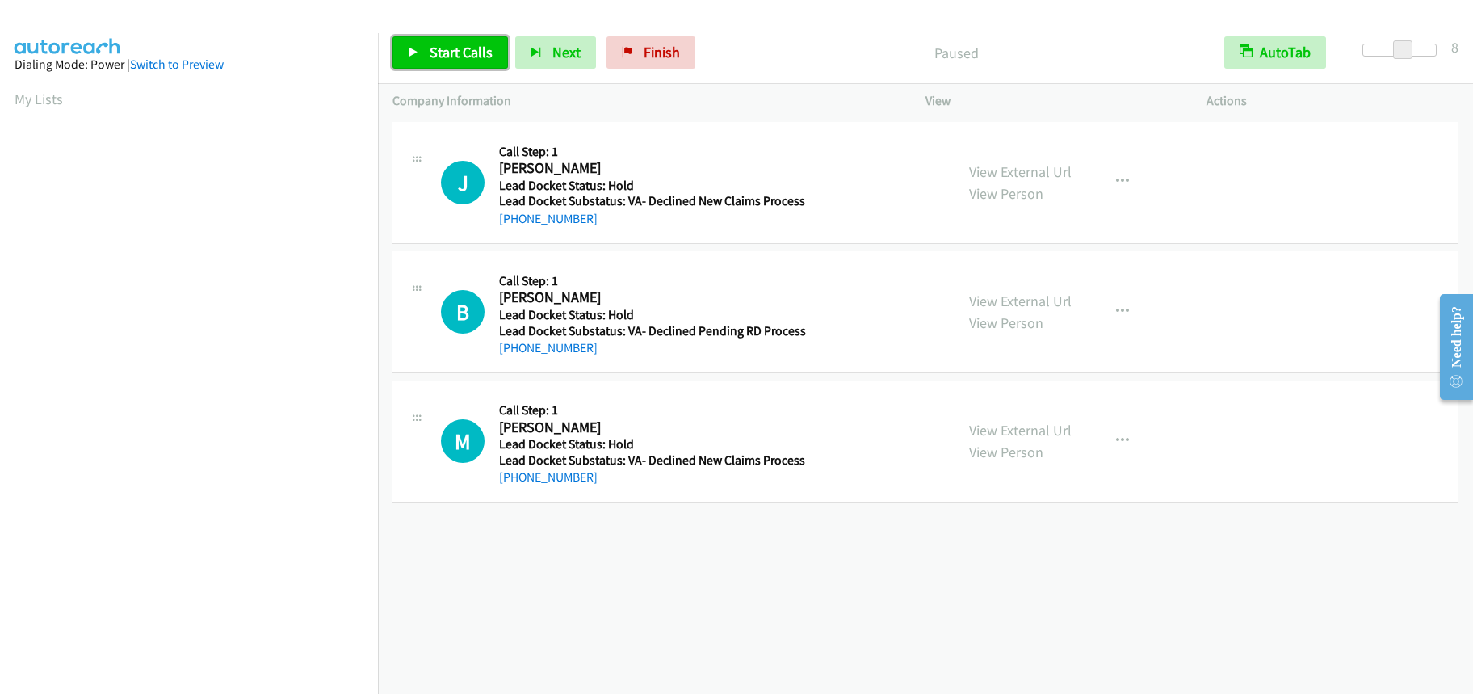
click at [461, 46] on span "Start Calls" at bounding box center [461, 52] width 63 height 19
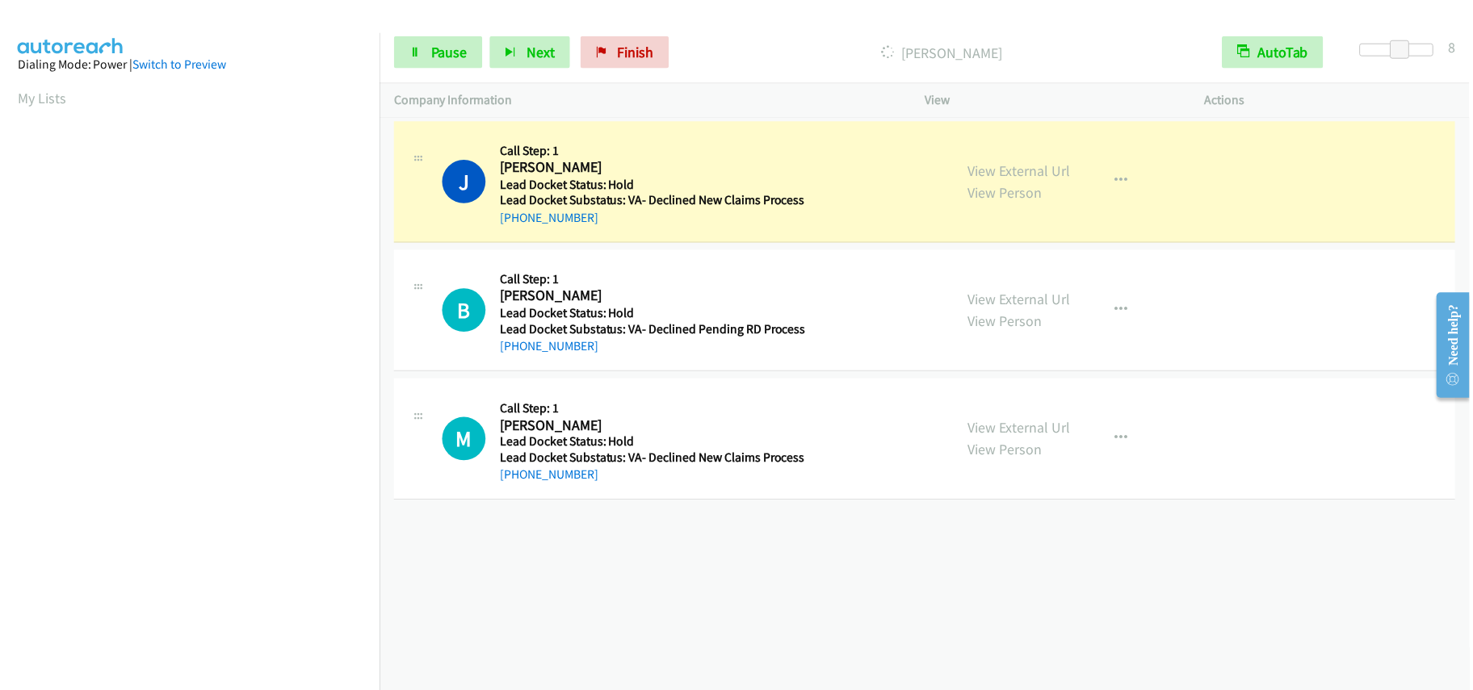
scroll to position [212, 0]
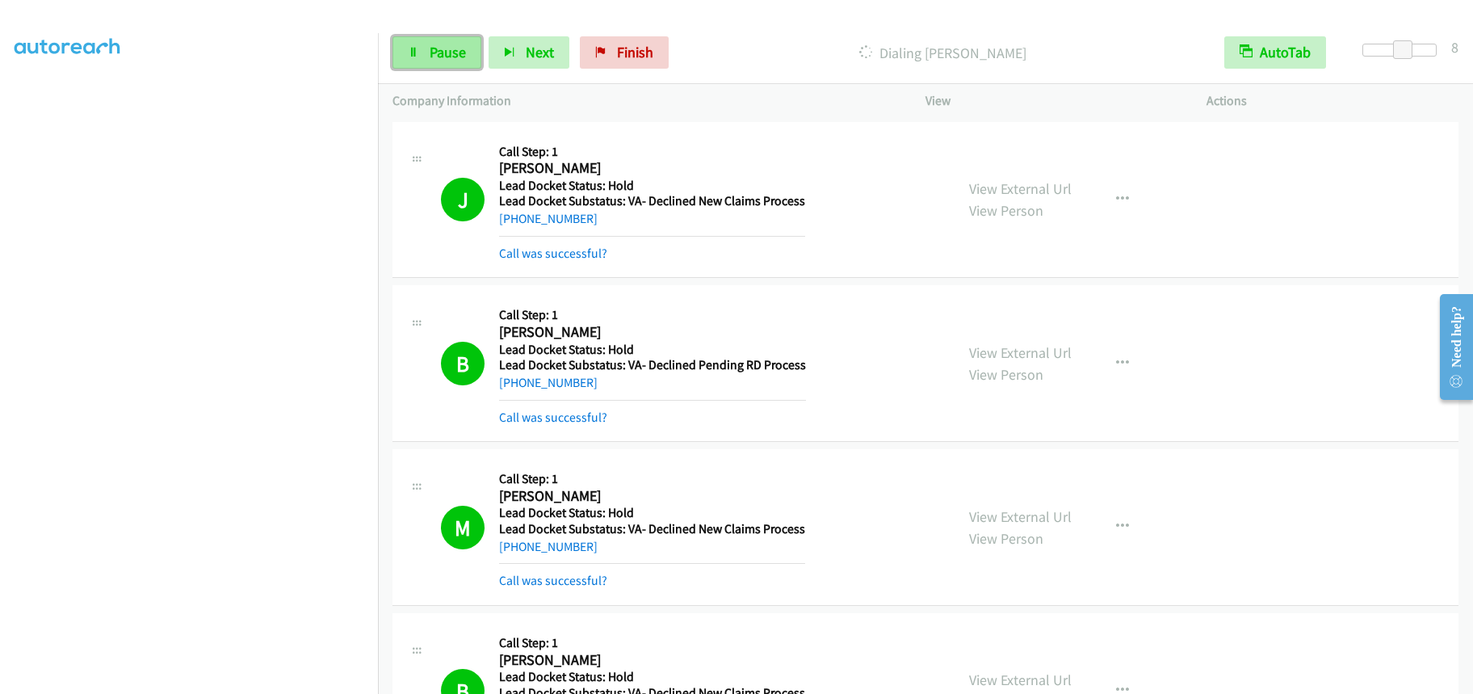
click at [451, 49] on span "Pause" at bounding box center [448, 52] width 36 height 19
click at [467, 62] on link "Start Calls" at bounding box center [449, 52] width 115 height 32
click at [431, 58] on span "Pause" at bounding box center [448, 52] width 36 height 19
click at [442, 44] on span "Start Calls" at bounding box center [461, 52] width 63 height 19
click at [456, 57] on span "Pause" at bounding box center [448, 52] width 36 height 19
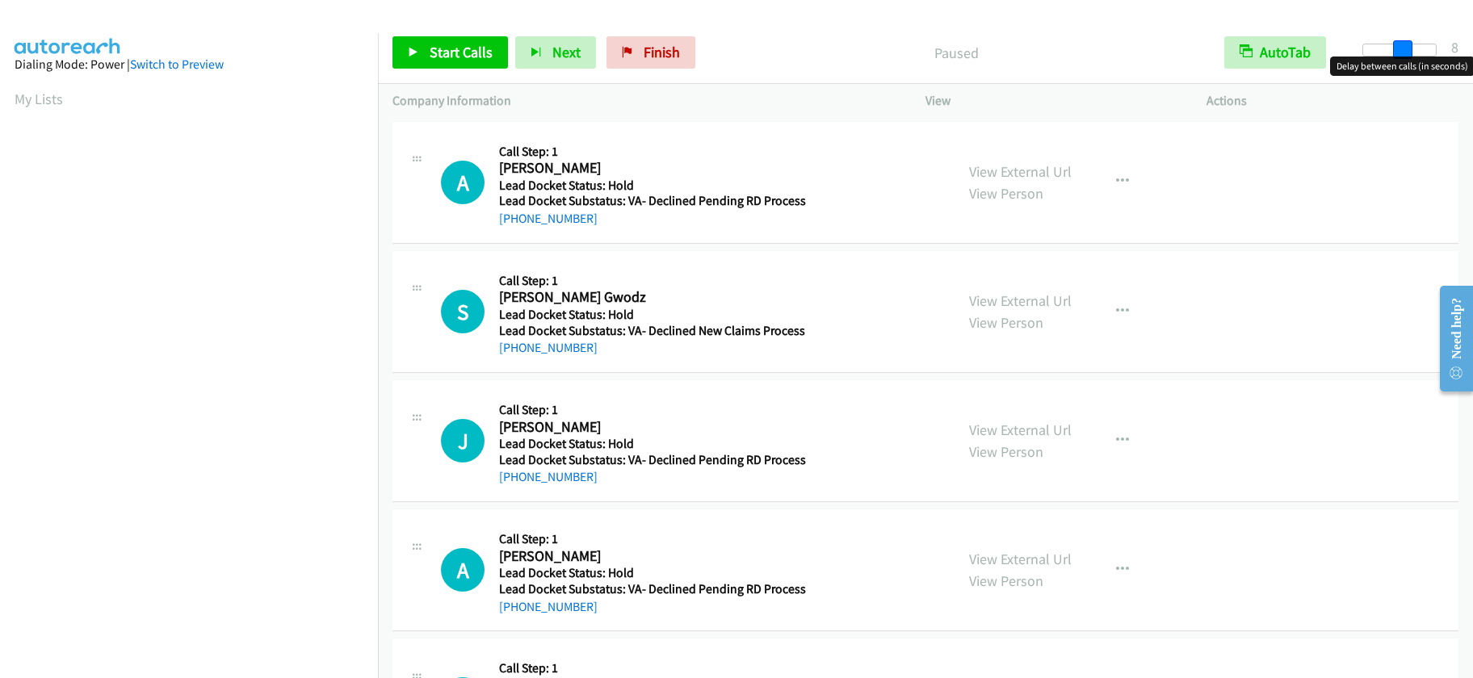
drag, startPoint x: 1364, startPoint y: 48, endPoint x: 1405, endPoint y: 51, distance: 40.4
click at [1405, 51] on span at bounding box center [1402, 49] width 19 height 19
click at [440, 59] on span "Start Calls" at bounding box center [461, 52] width 63 height 19
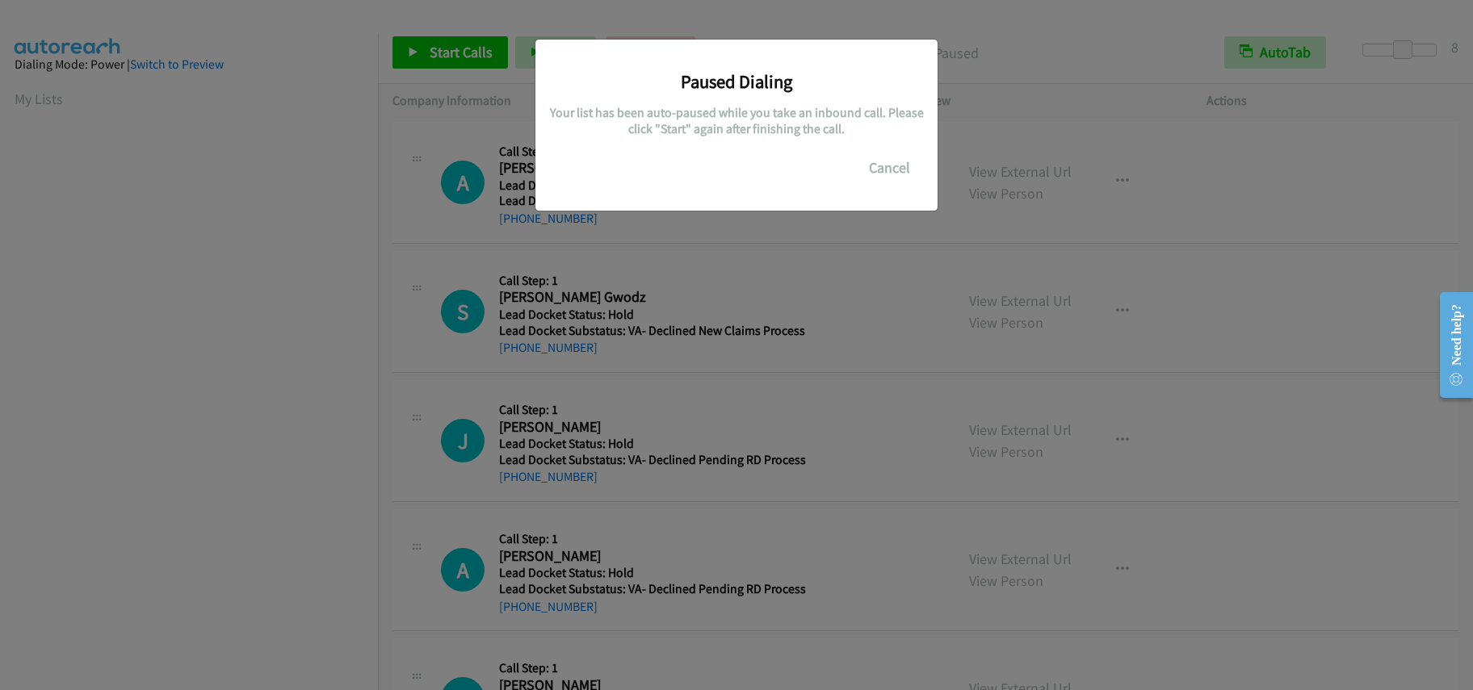
scroll to position [216, 0]
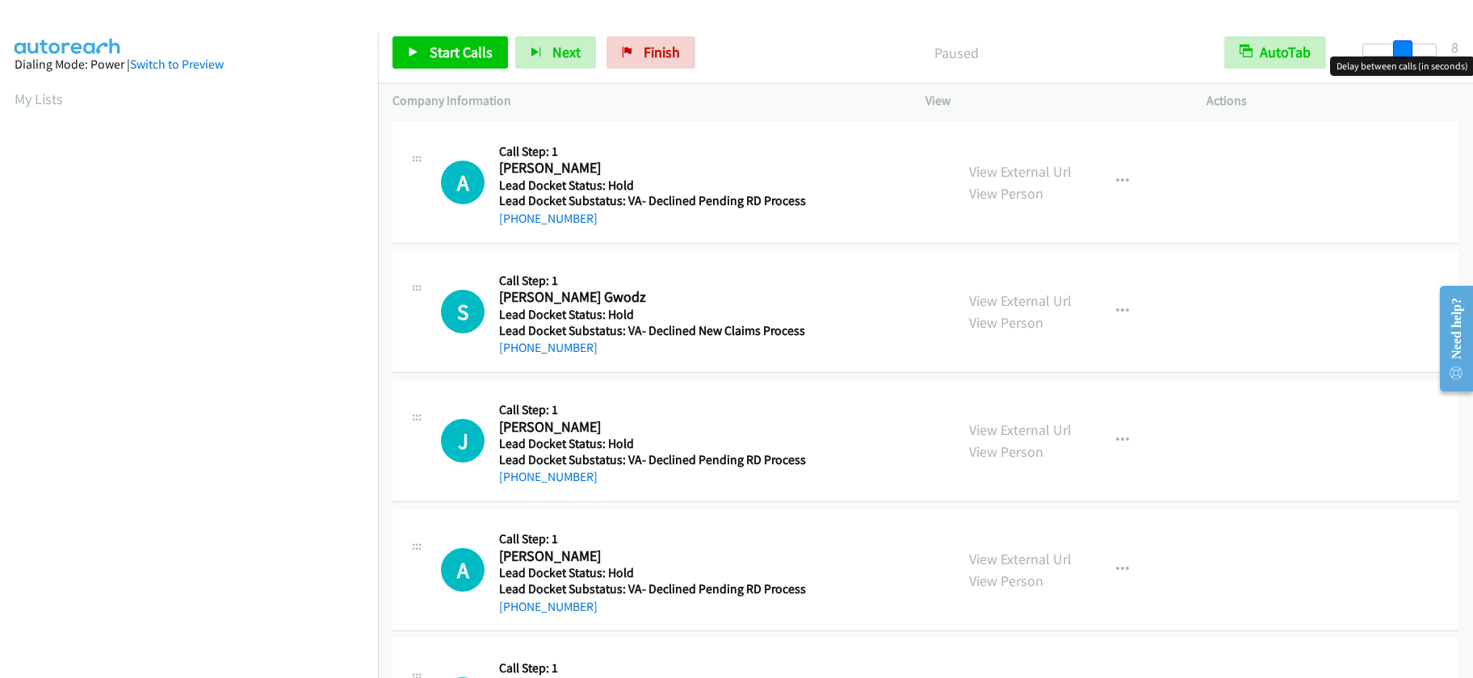
drag, startPoint x: 1366, startPoint y: 44, endPoint x: 1406, endPoint y: 48, distance: 40.7
click at [1406, 48] on span at bounding box center [1402, 49] width 19 height 19
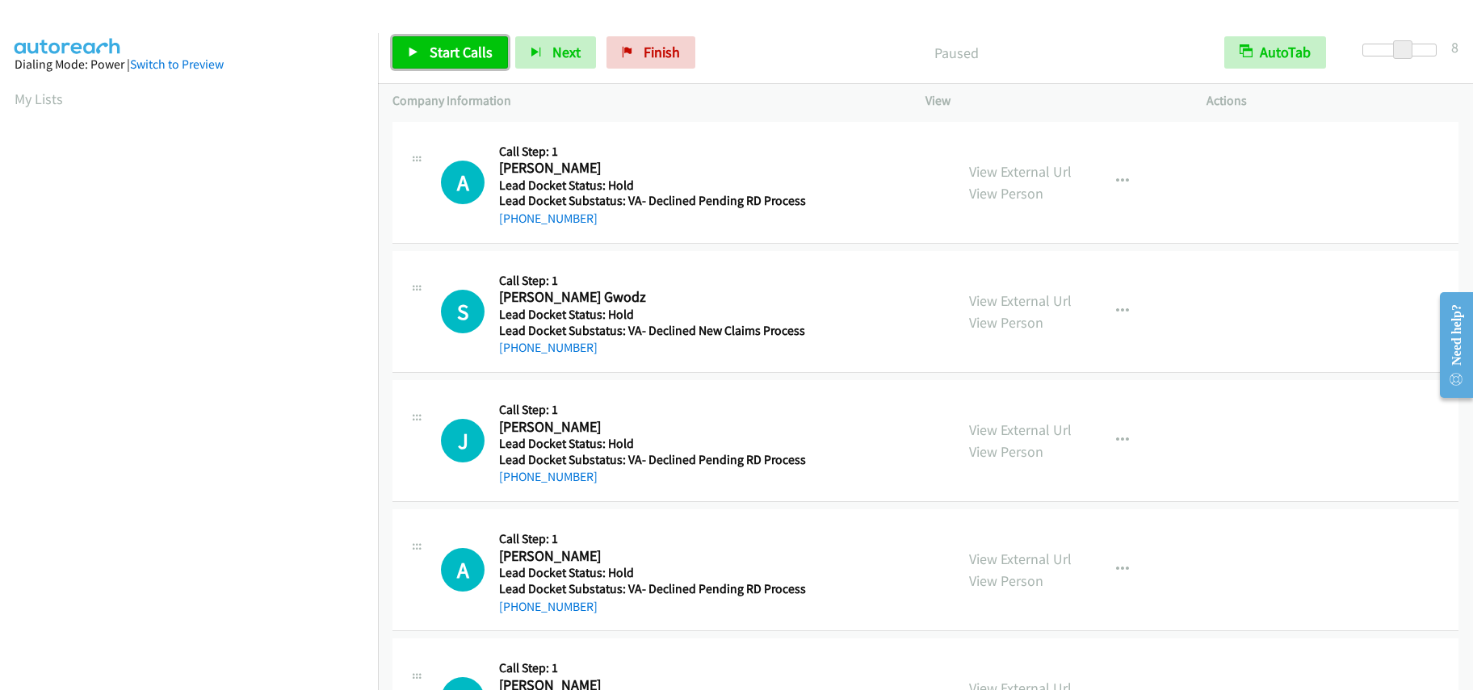
click at [463, 40] on link "Start Calls" at bounding box center [449, 52] width 115 height 32
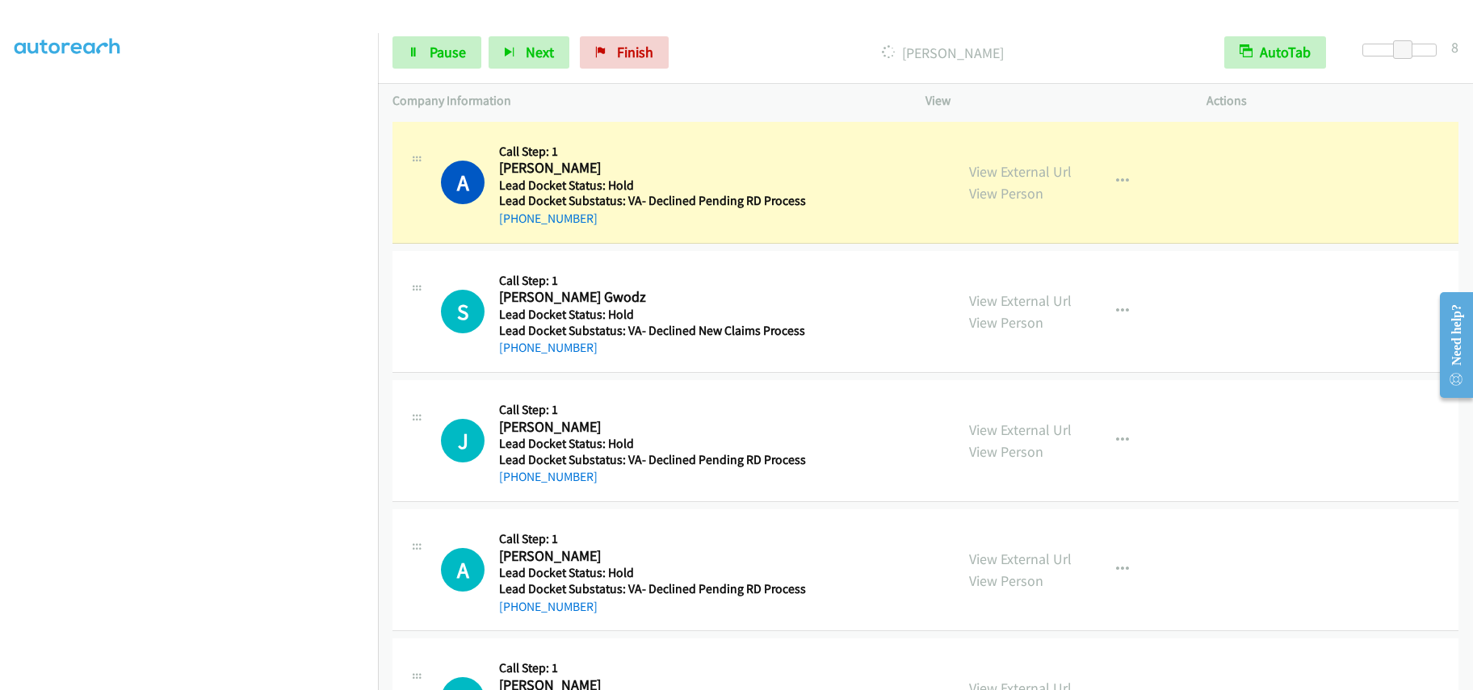
scroll to position [215, 0]
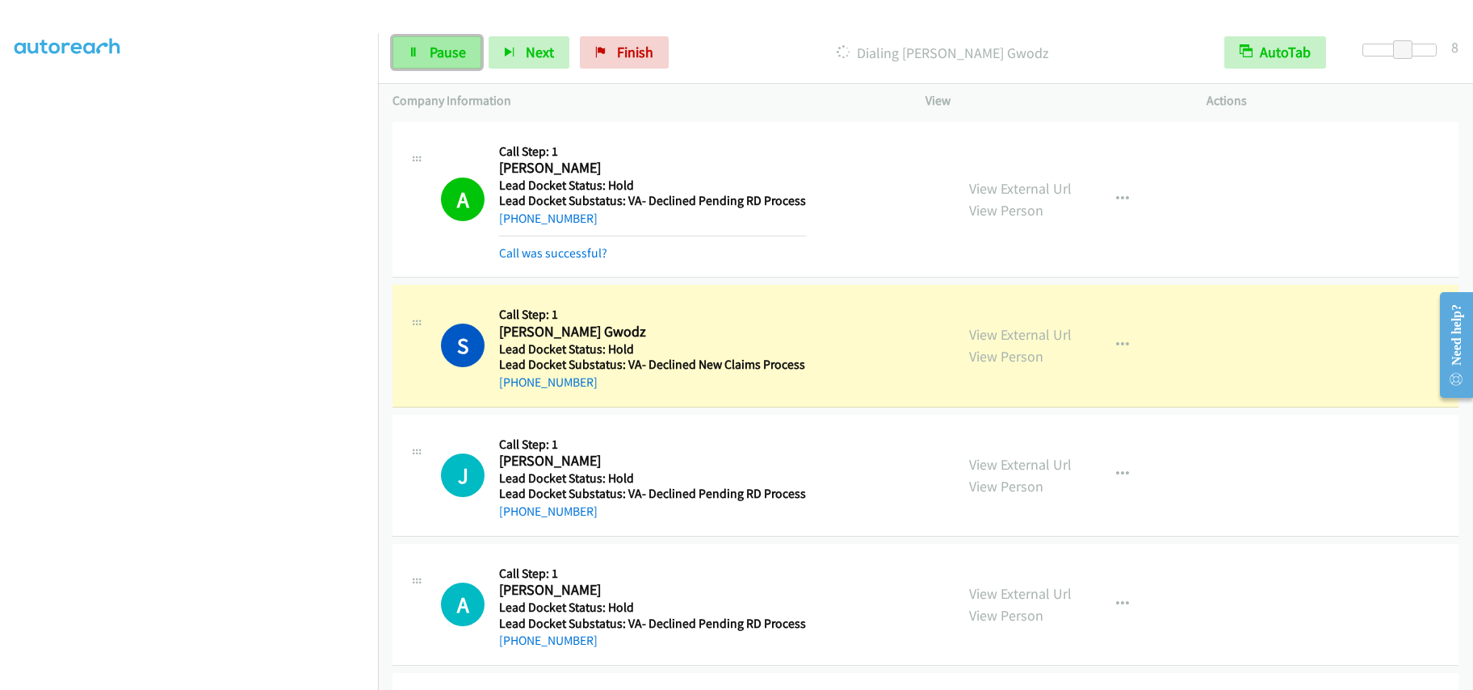
click at [438, 46] on span "Pause" at bounding box center [448, 52] width 36 height 19
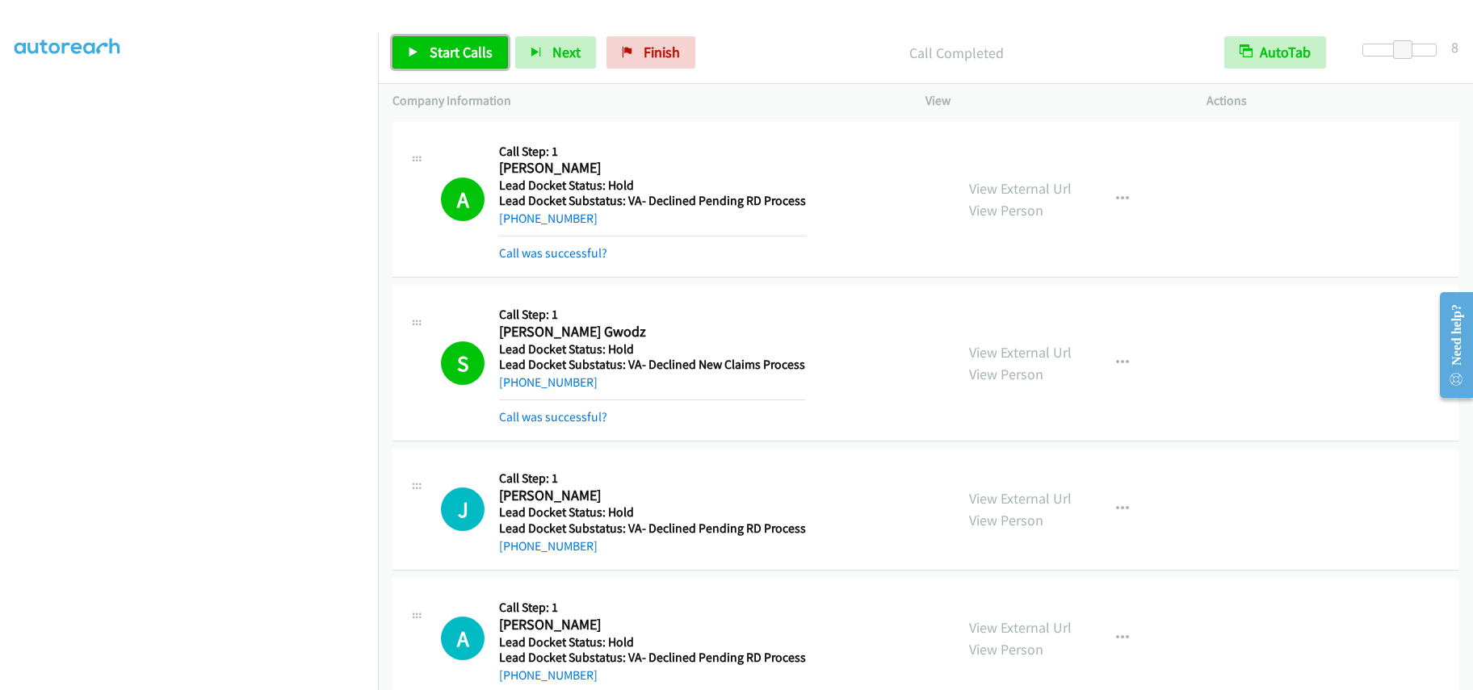
click at [483, 52] on span "Start Calls" at bounding box center [461, 52] width 63 height 19
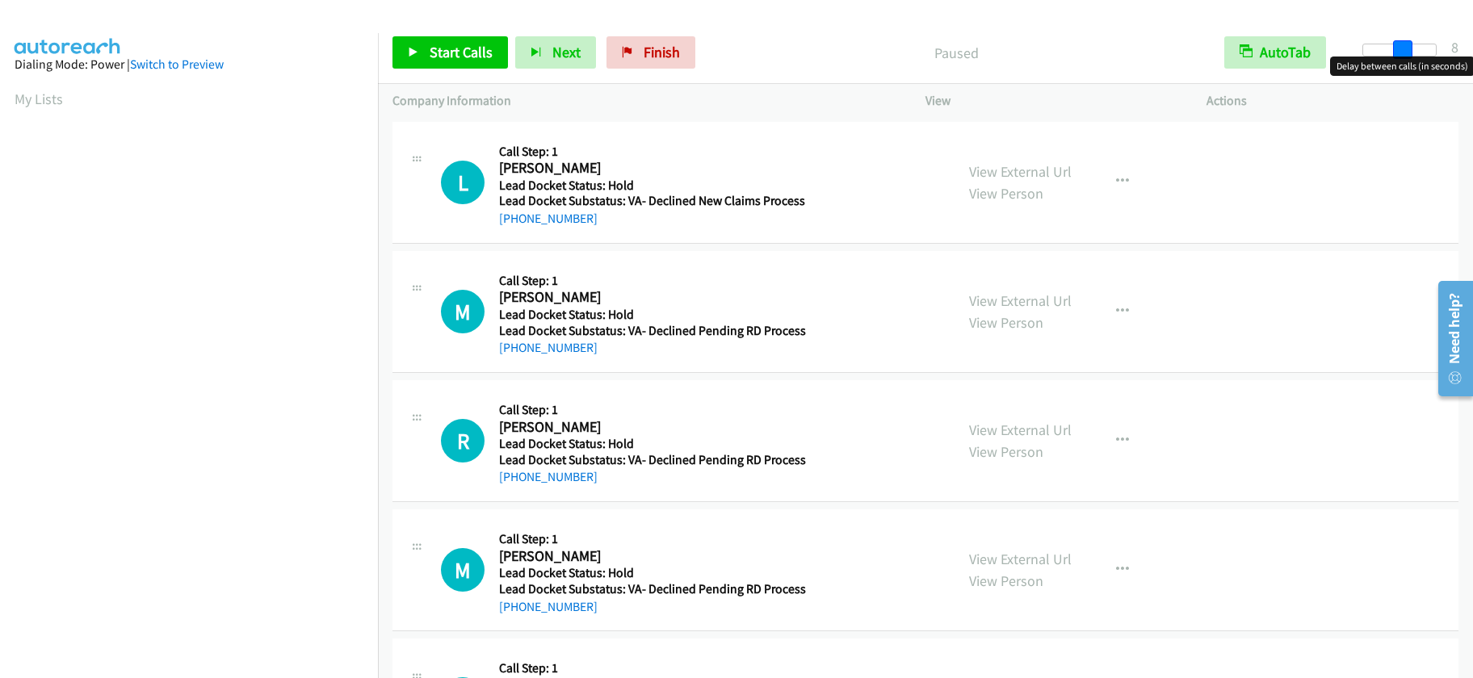
drag, startPoint x: 1368, startPoint y: 46, endPoint x: 1406, endPoint y: 42, distance: 37.4
click at [1406, 42] on span at bounding box center [1402, 49] width 19 height 19
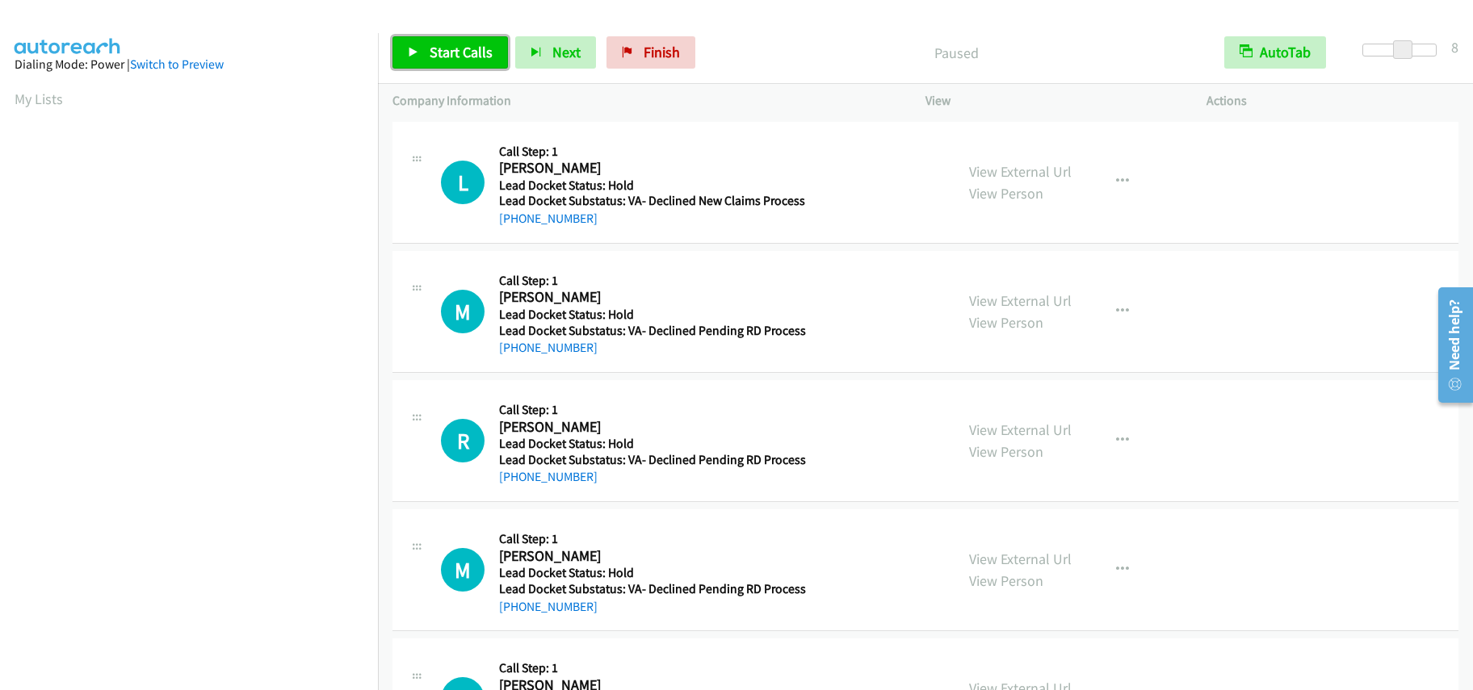
click at [450, 53] on span "Start Calls" at bounding box center [461, 52] width 63 height 19
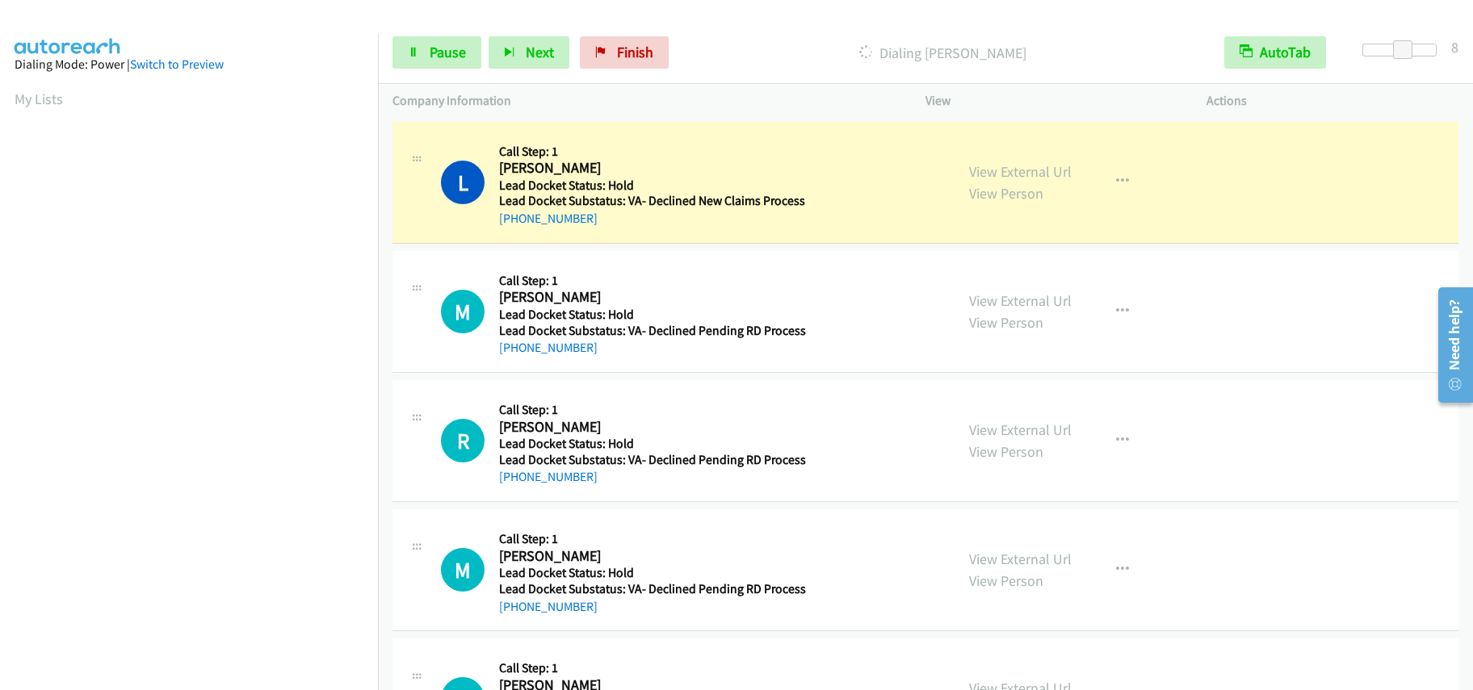
scroll to position [215, 0]
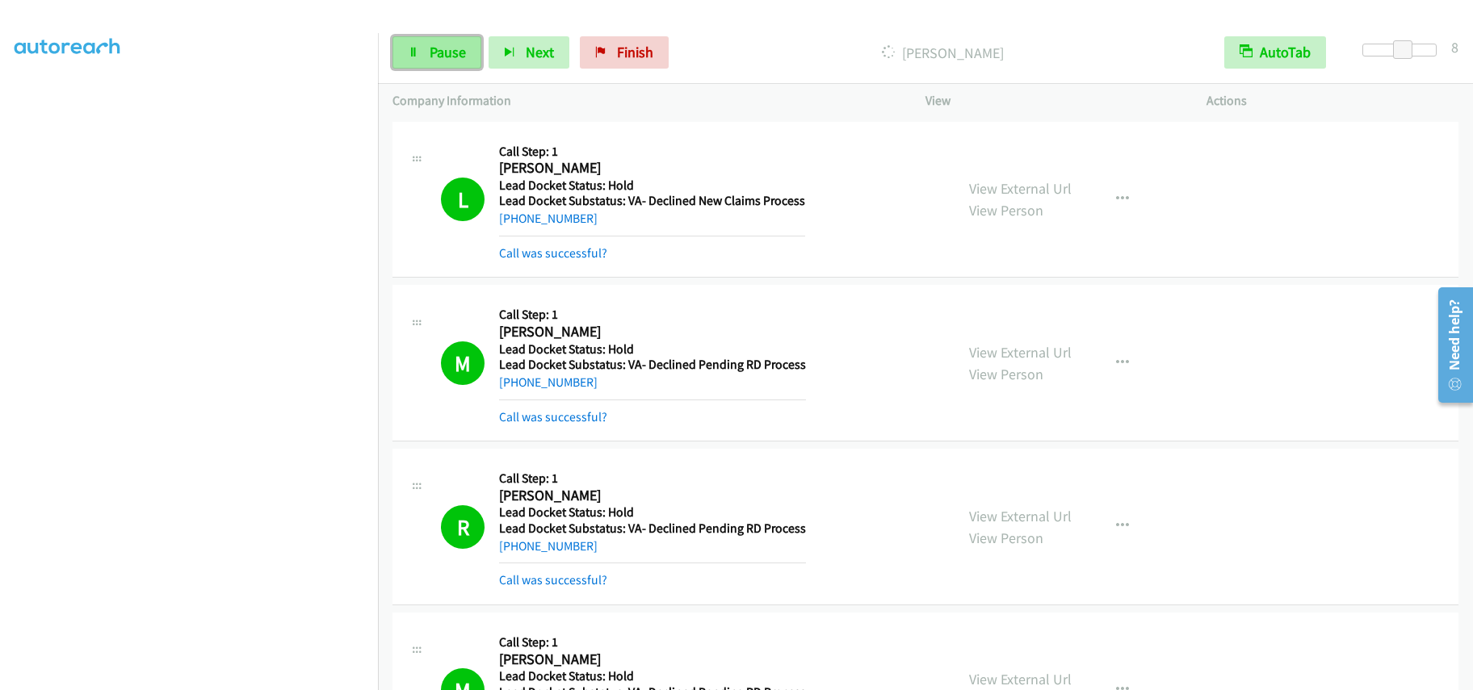
click at [442, 62] on link "Pause" at bounding box center [436, 52] width 89 height 32
click at [463, 56] on span "Start Calls" at bounding box center [461, 52] width 63 height 19
click at [441, 44] on span "Pause" at bounding box center [448, 52] width 36 height 19
